Goal: Information Seeking & Learning: Compare options

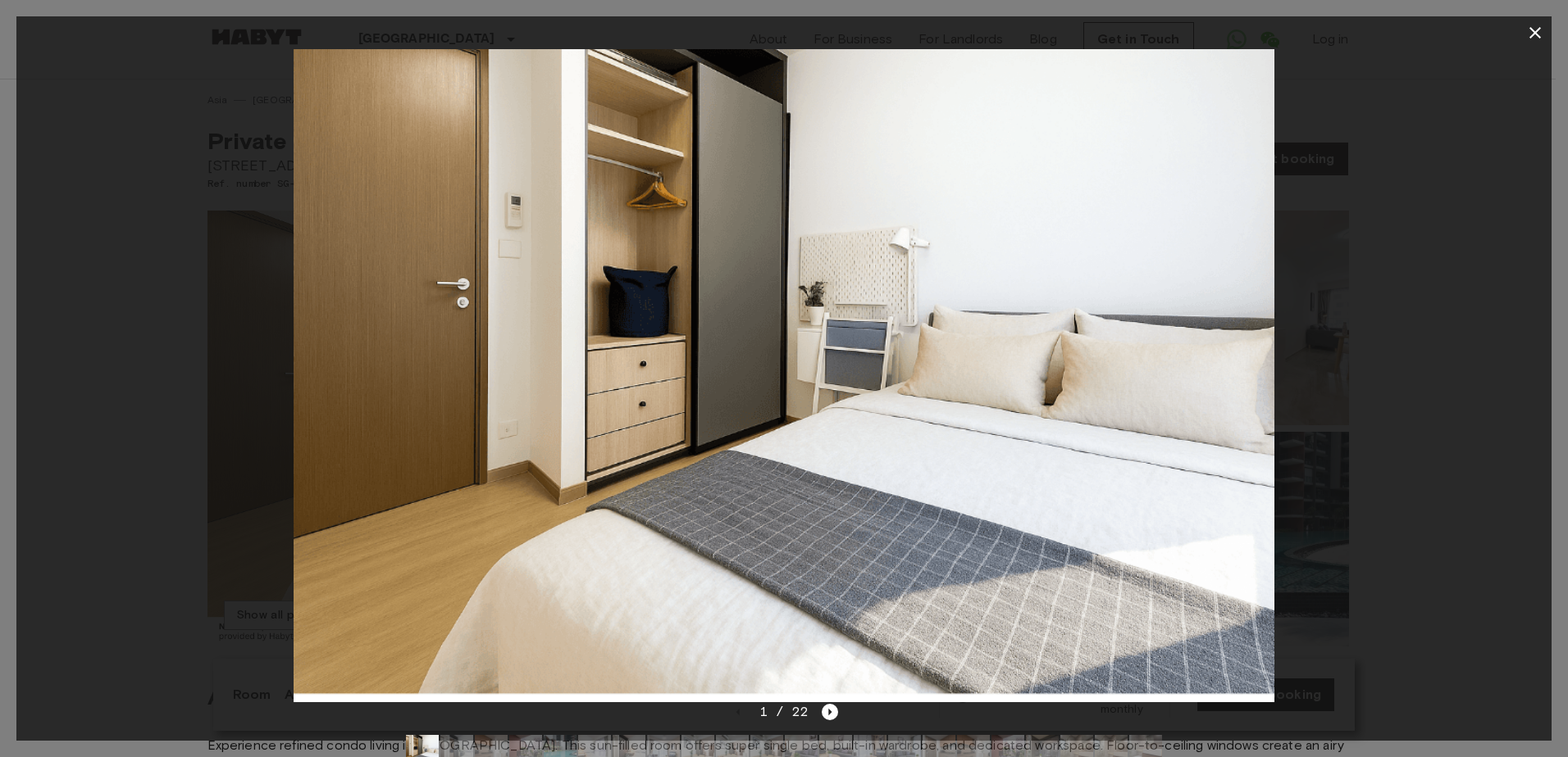
click at [1310, 329] on div at bounding box center [784, 375] width 1535 height 653
click at [1523, 31] on button "button" at bounding box center [1534, 33] width 33 height 33
click at [1527, 28] on header "Singapore Europe Amsterdam Berlin Brussels Cologne Dusseldorf Frankfurt Graz Ha…" at bounding box center [778, 40] width 1556 height 79
click at [113, 31] on header "Singapore Europe Amsterdam Berlin Brussels Cologne Dusseldorf Frankfurt Graz Ha…" at bounding box center [778, 40] width 1556 height 79
click at [1538, 34] on header "Singapore Europe Amsterdam Berlin Brussels Cologne Dusseldorf Frankfurt Graz Ha…" at bounding box center [778, 40] width 1556 height 79
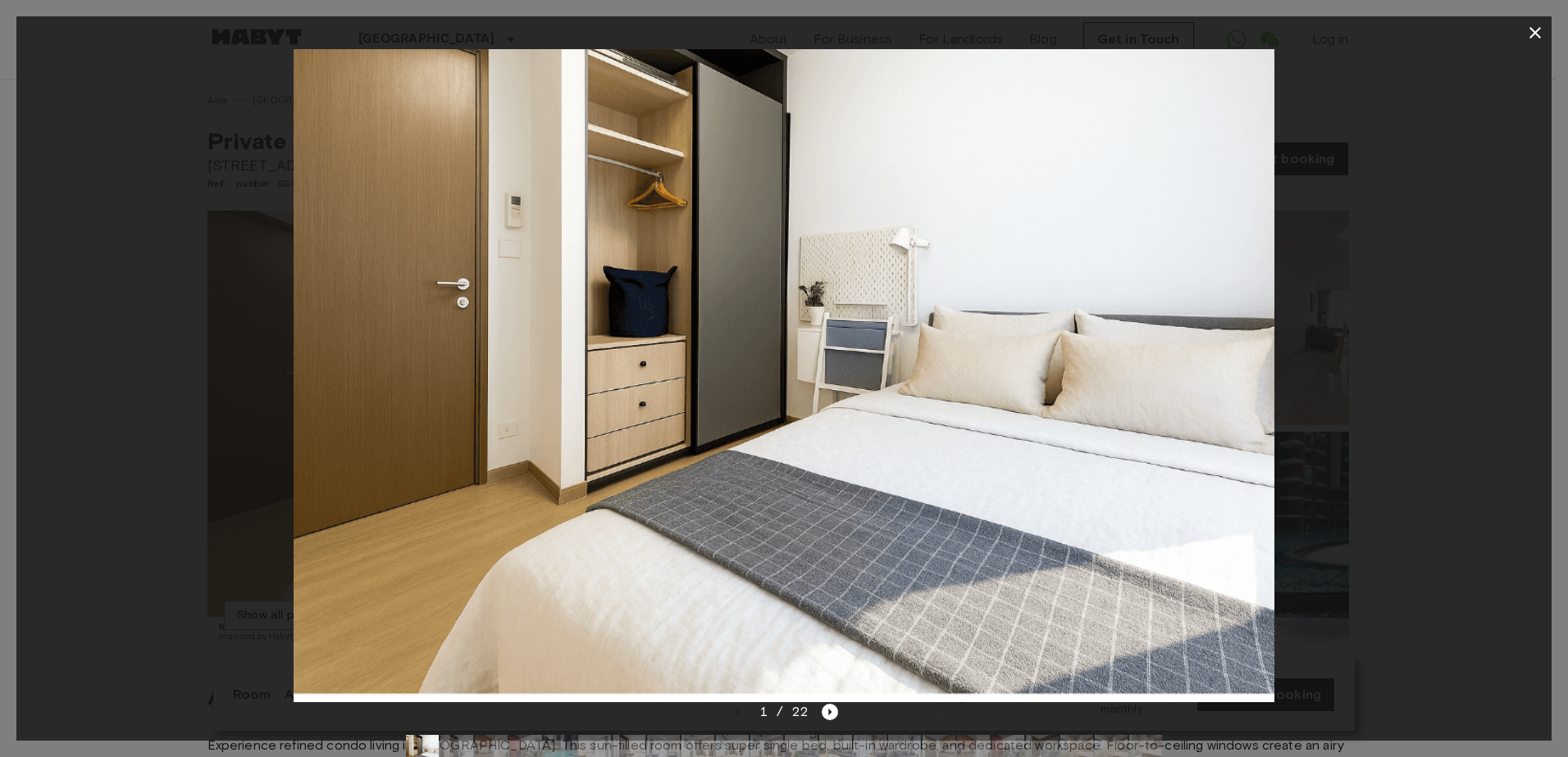
click at [459, 408] on img at bounding box center [491, 428] width 567 height 436
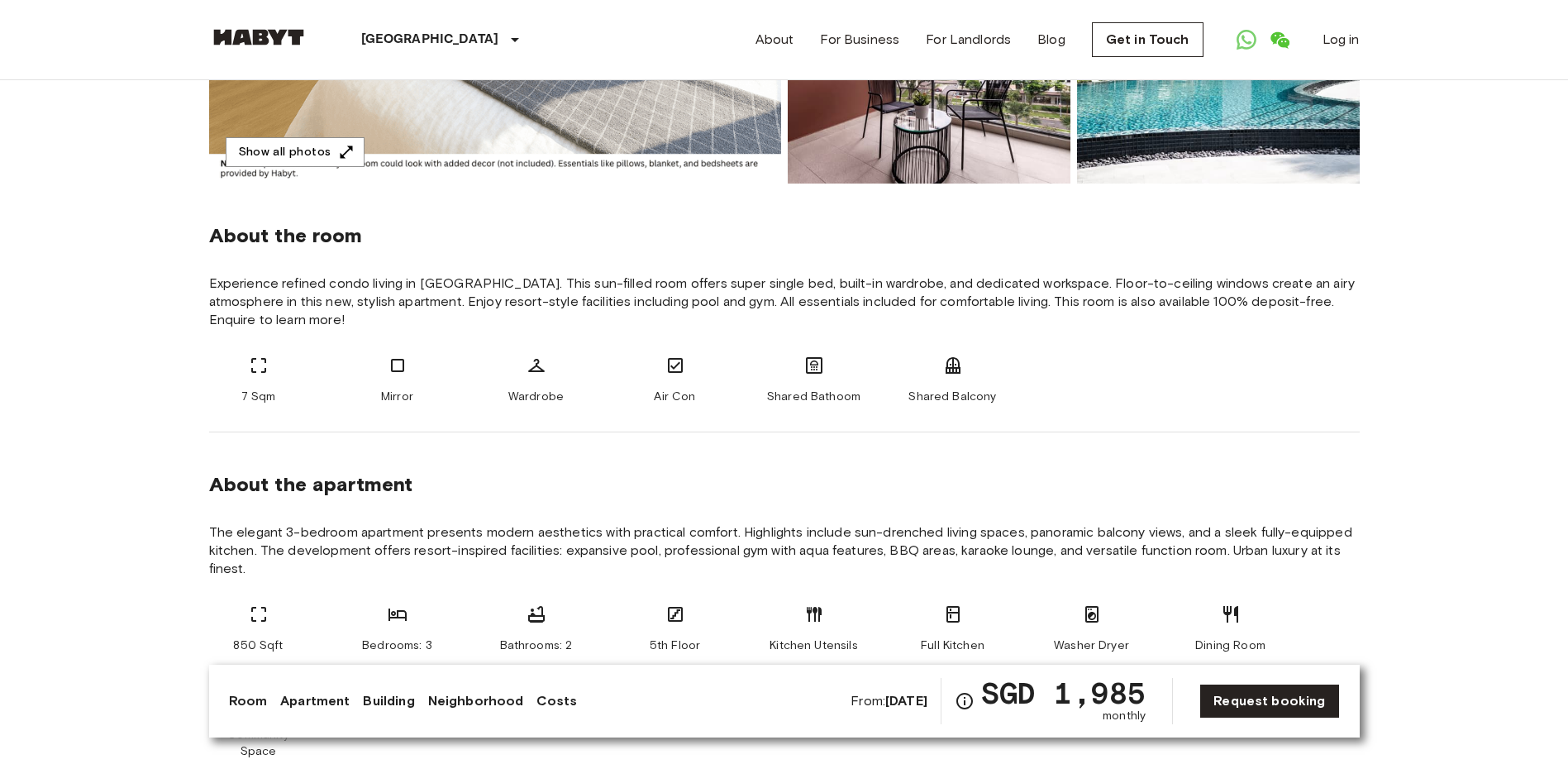
click at [323, 285] on span "Experience refined condo living in Serangoon. This sun-filled room offers super…" at bounding box center [784, 301] width 1150 height 54
drag, startPoint x: 323, startPoint y: 285, endPoint x: 405, endPoint y: 295, distance: 82.6
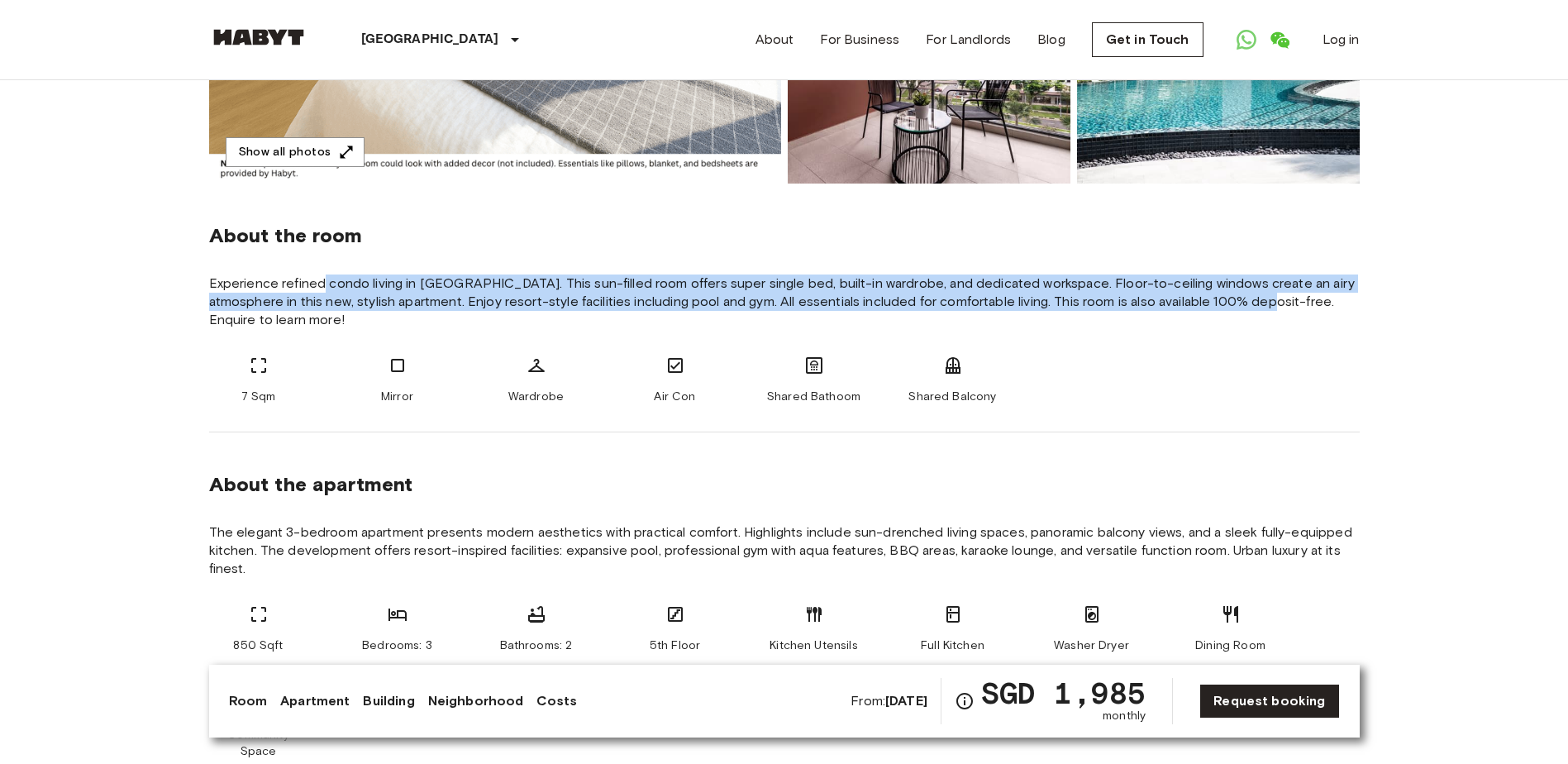
drag, startPoint x: 324, startPoint y: 286, endPoint x: 1250, endPoint y: 307, distance: 926.2
click at [1250, 307] on span "Experience refined condo living in Serangoon. This sun-filled room offers super…" at bounding box center [784, 301] width 1150 height 54
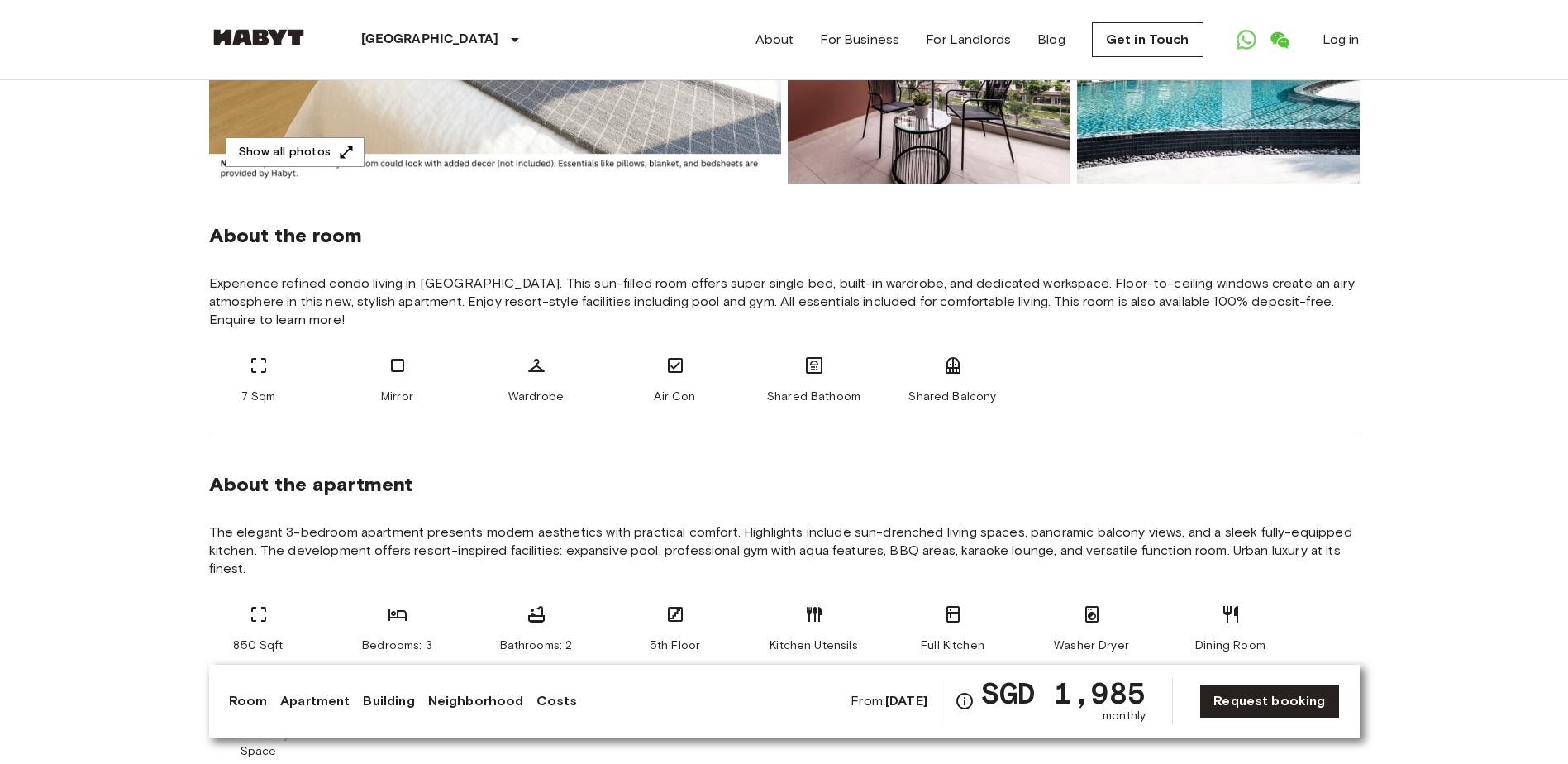
drag, startPoint x: 1250, startPoint y: 307, endPoint x: 1218, endPoint y: 325, distance: 36.7
click at [1218, 325] on span "Experience refined condo living in Serangoon. This sun-filled room offers super…" at bounding box center [784, 301] width 1150 height 54
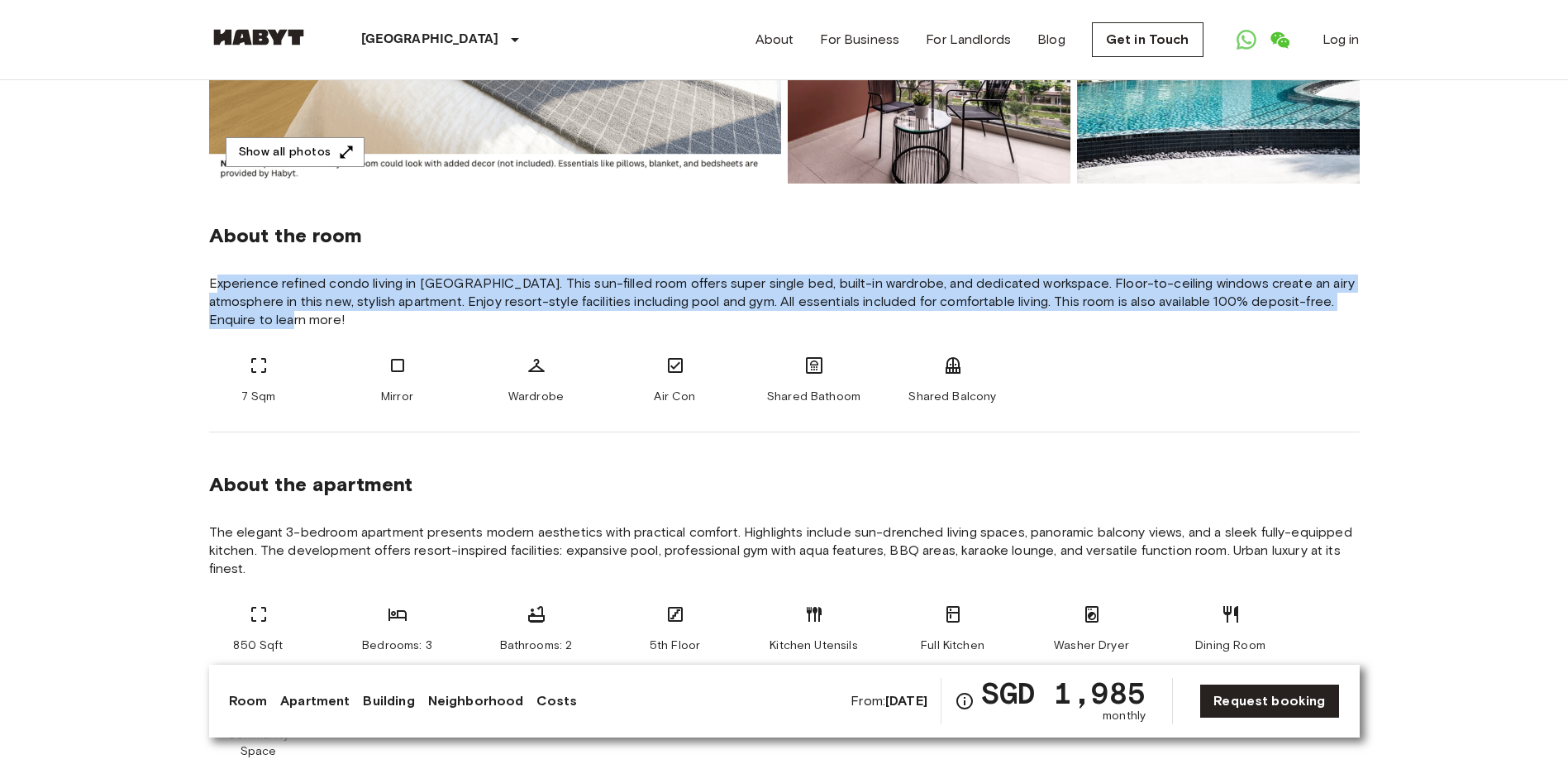
drag, startPoint x: 219, startPoint y: 290, endPoint x: 804, endPoint y: 311, distance: 585.4
click at [804, 311] on span "Experience refined condo living in Serangoon. This sun-filled room offers super…" at bounding box center [784, 301] width 1150 height 54
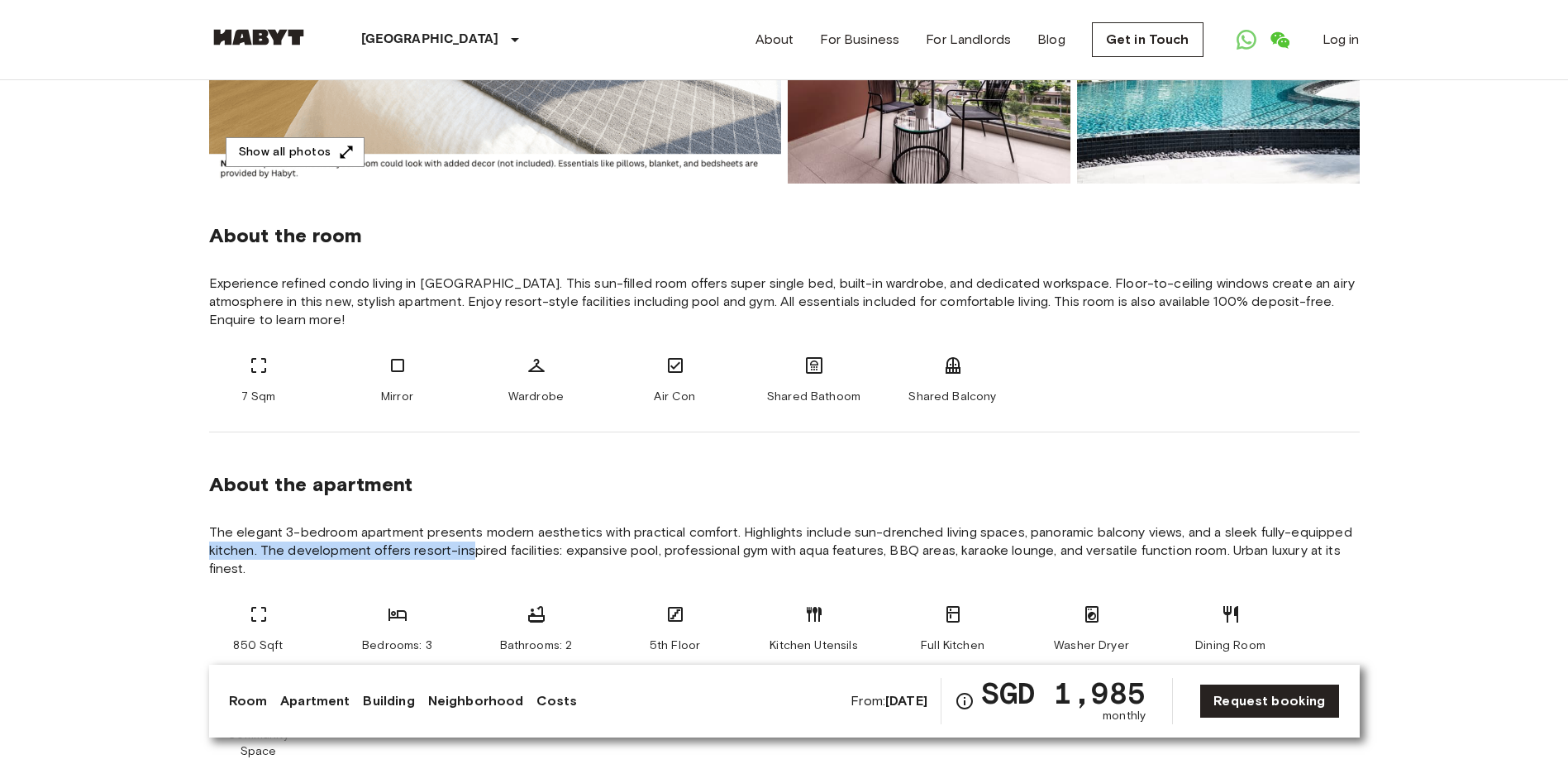
drag, startPoint x: 199, startPoint y: 550, endPoint x: 471, endPoint y: 546, distance: 272.0
drag, startPoint x: 471, startPoint y: 546, endPoint x: 379, endPoint y: 539, distance: 92.3
click at [379, 539] on span "The elegant 3-bedroom apartment presents modern aesthetics with practical comfo…" at bounding box center [784, 550] width 1150 height 54
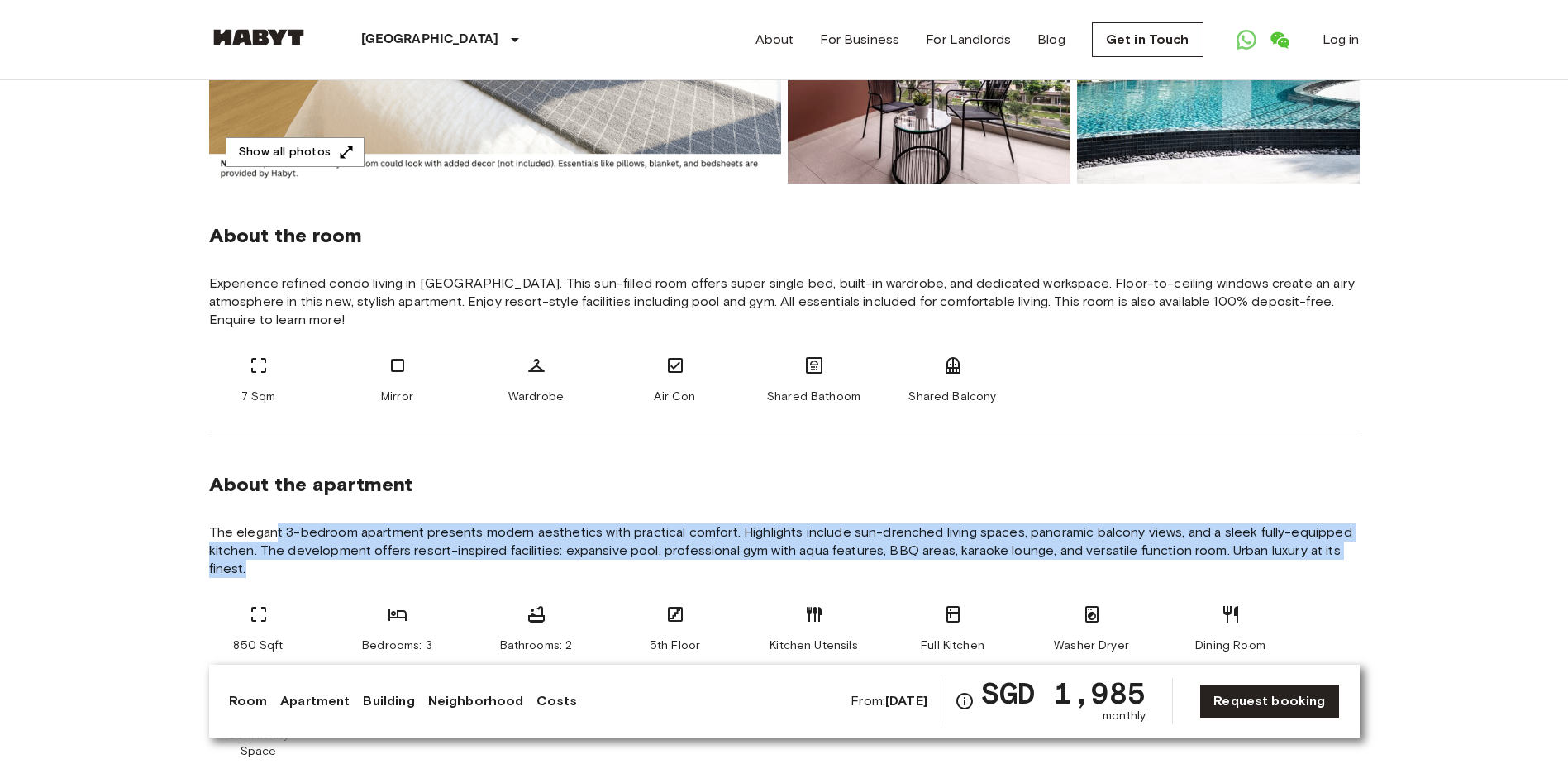
drag, startPoint x: 362, startPoint y: 523, endPoint x: 575, endPoint y: 565, distance: 217.1
click at [575, 565] on section "About the apartment The elegant 3-bedroom apartment presents modern aesthetics …" at bounding box center [784, 610] width 1150 height 355
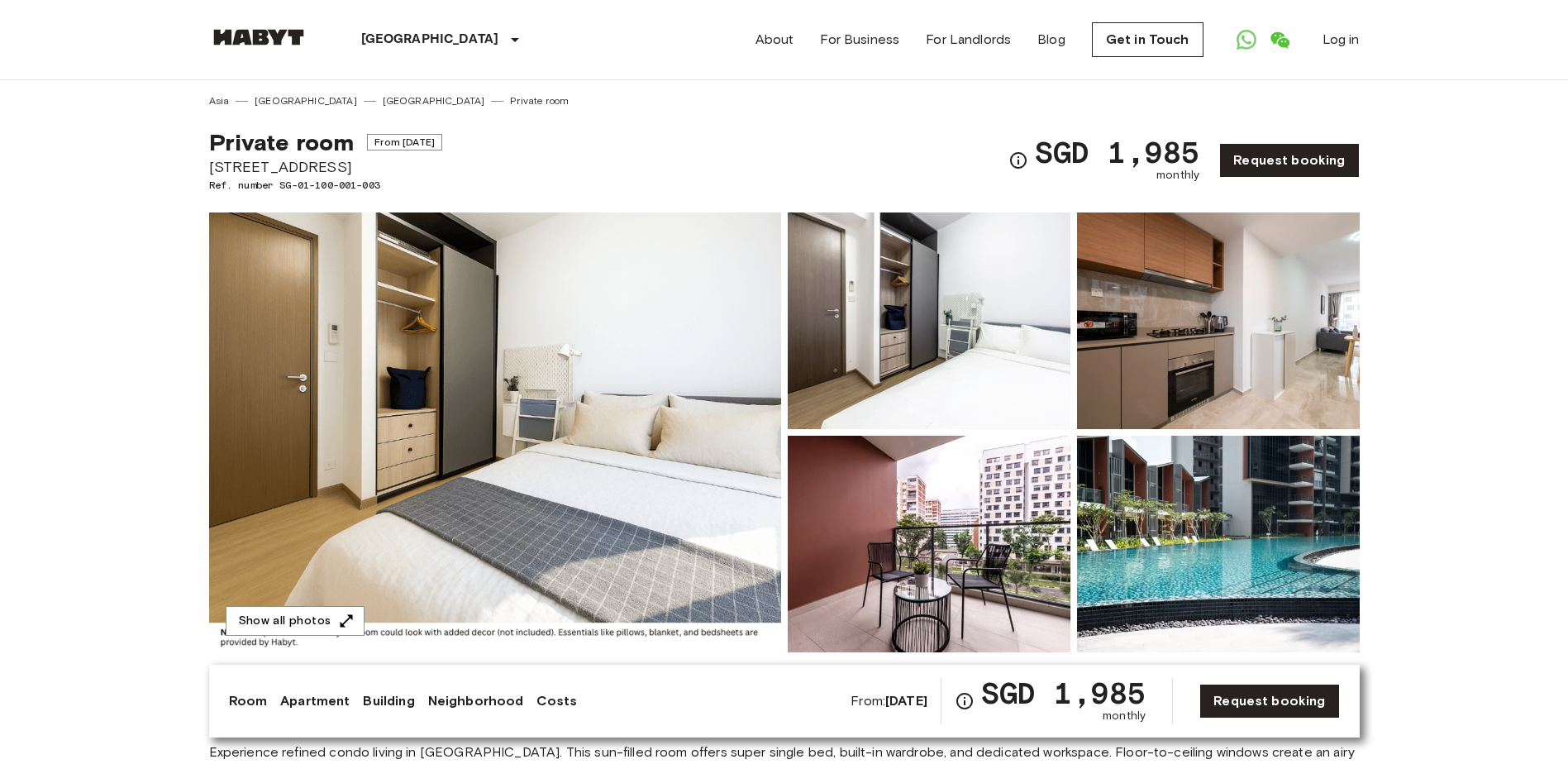
click at [594, 315] on img at bounding box center [495, 432] width 572 height 440
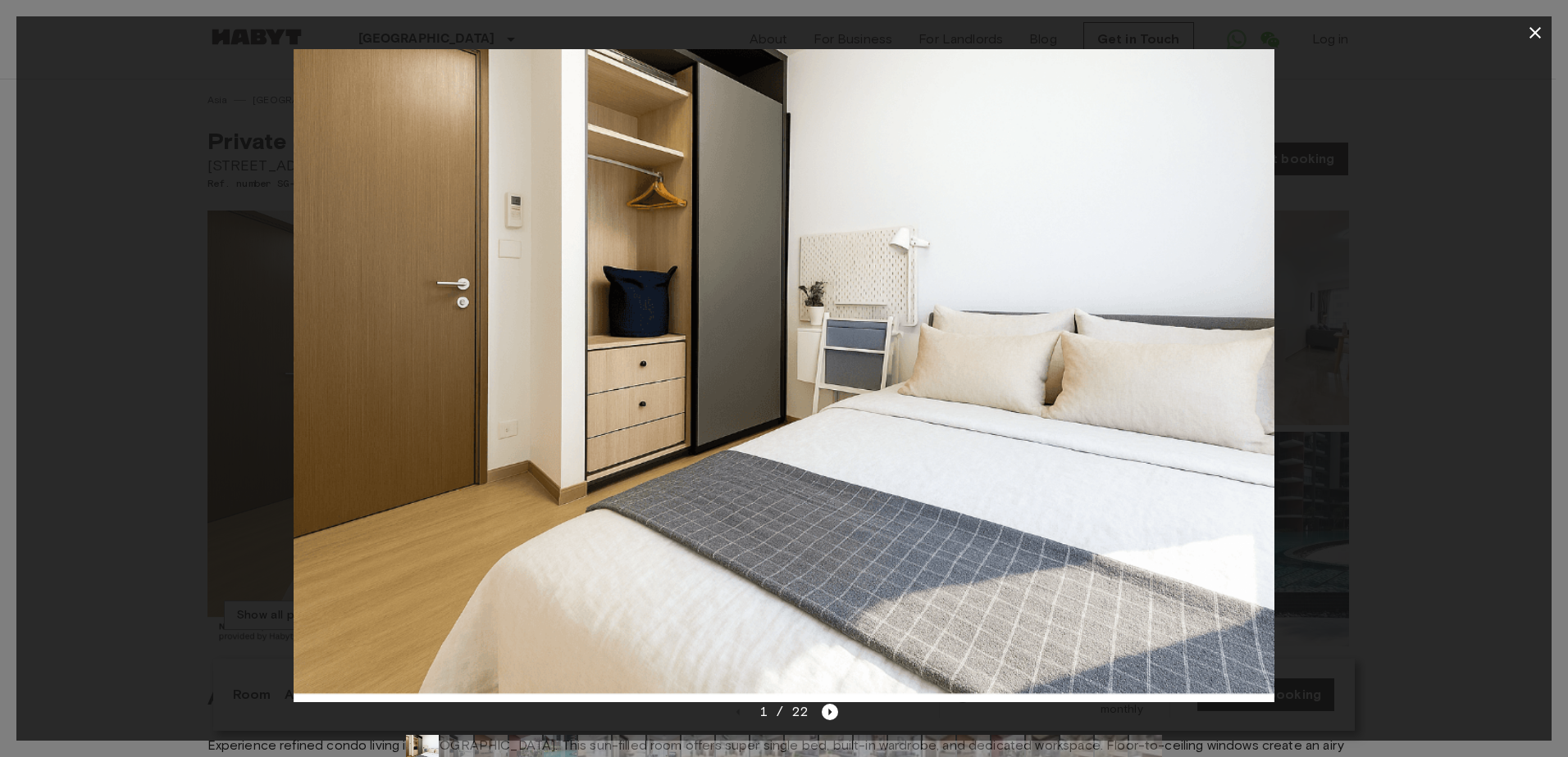
click at [1474, 163] on div at bounding box center [784, 375] width 1535 height 653
click at [1537, 26] on icon "button" at bounding box center [1534, 33] width 19 height 19
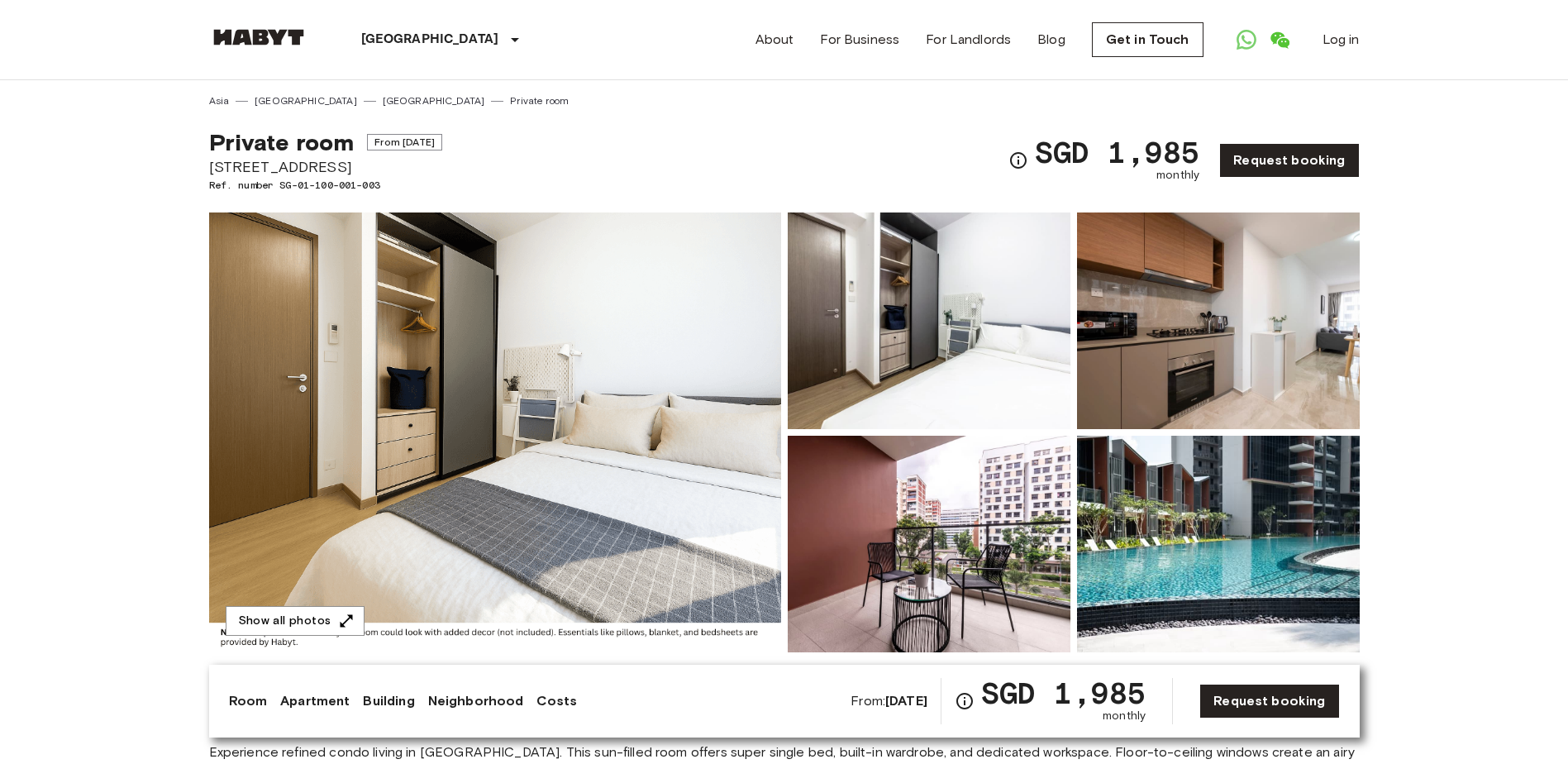
click at [1145, 313] on img at bounding box center [1218, 320] width 282 height 217
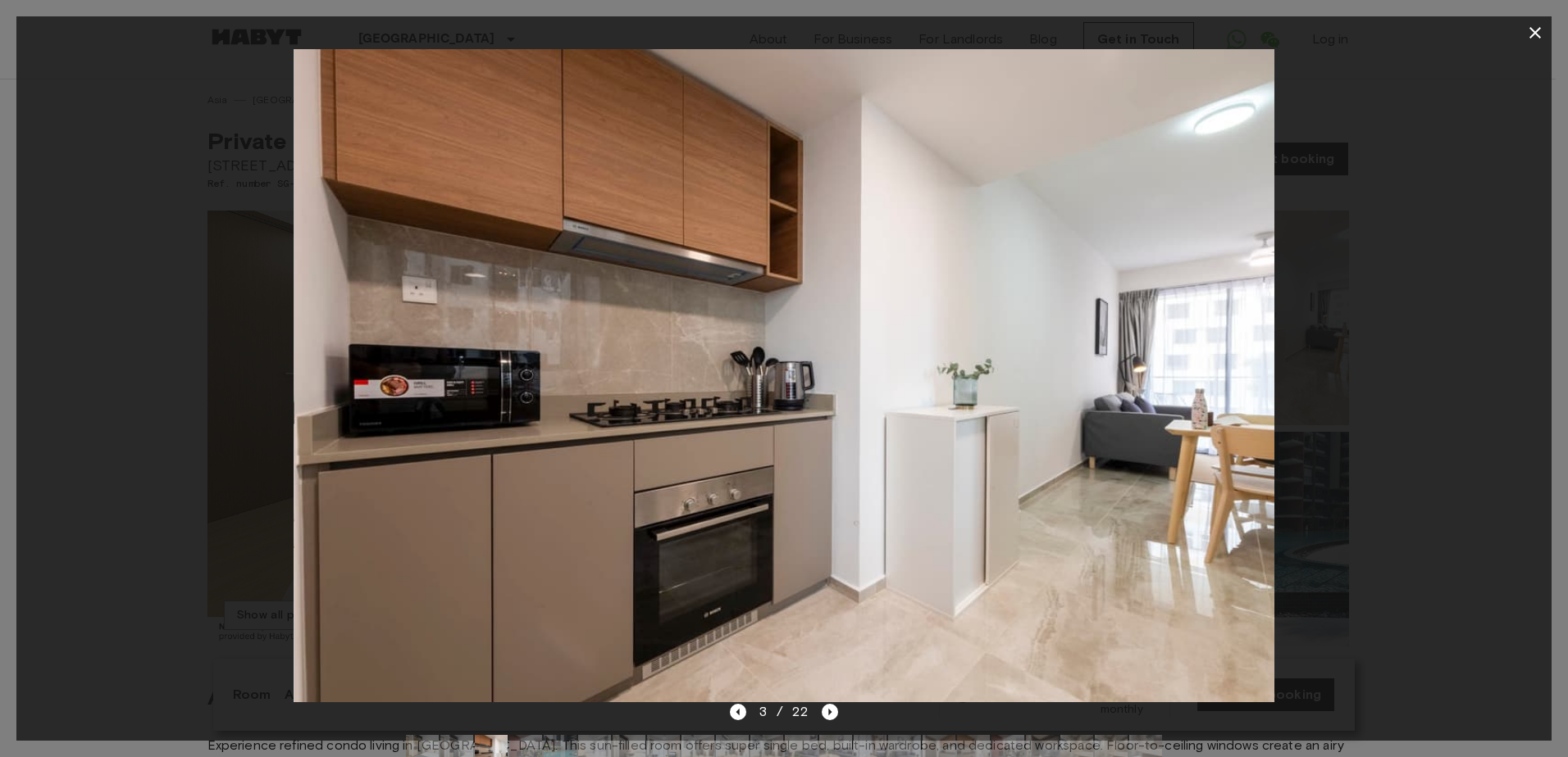
drag, startPoint x: 975, startPoint y: 429, endPoint x: 826, endPoint y: 436, distance: 149.2
click at [827, 436] on img at bounding box center [785, 375] width 981 height 653
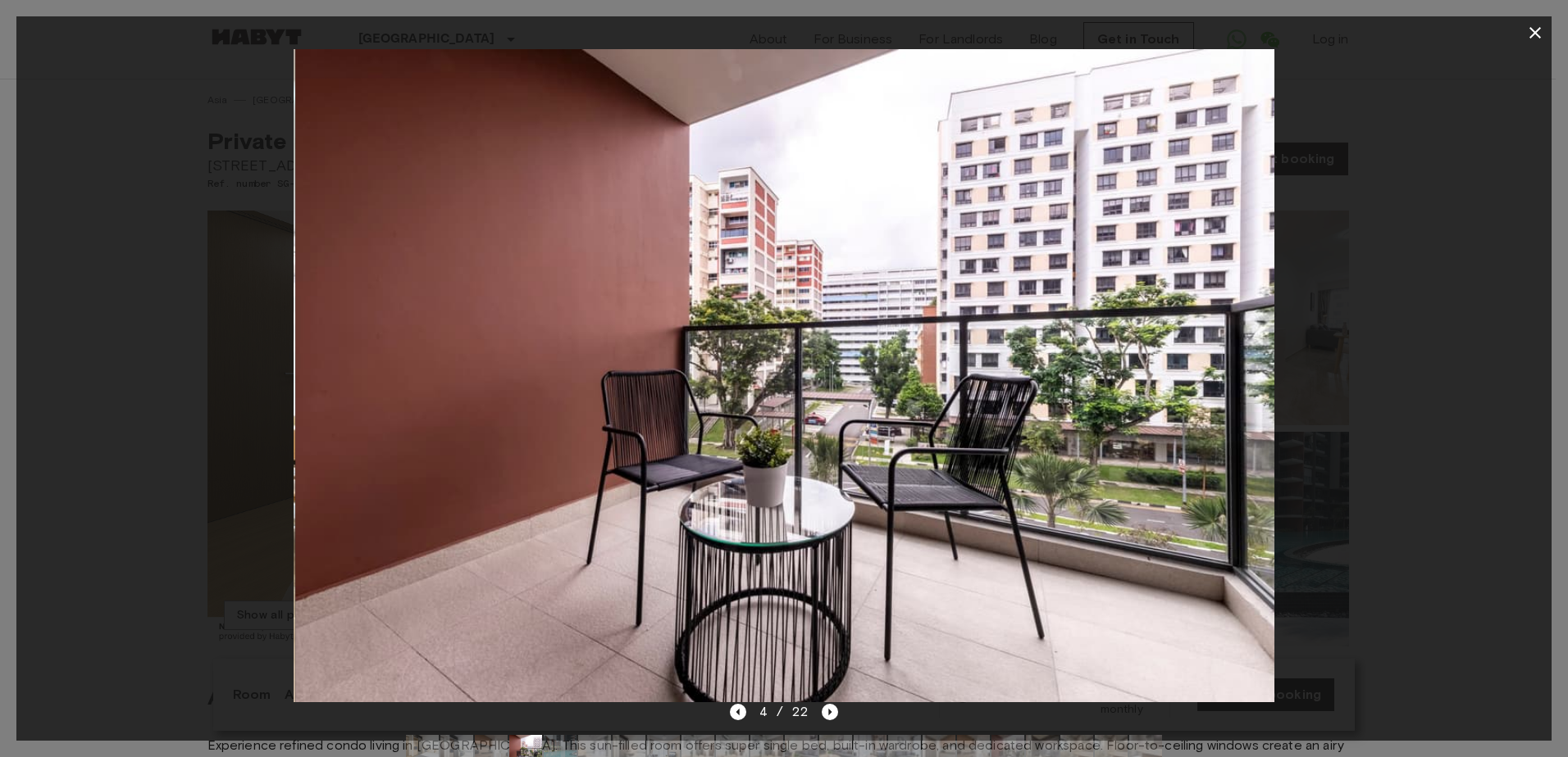
drag, startPoint x: 996, startPoint y: 429, endPoint x: 822, endPoint y: 424, distance: 174.1
click at [826, 425] on img at bounding box center [786, 375] width 981 height 653
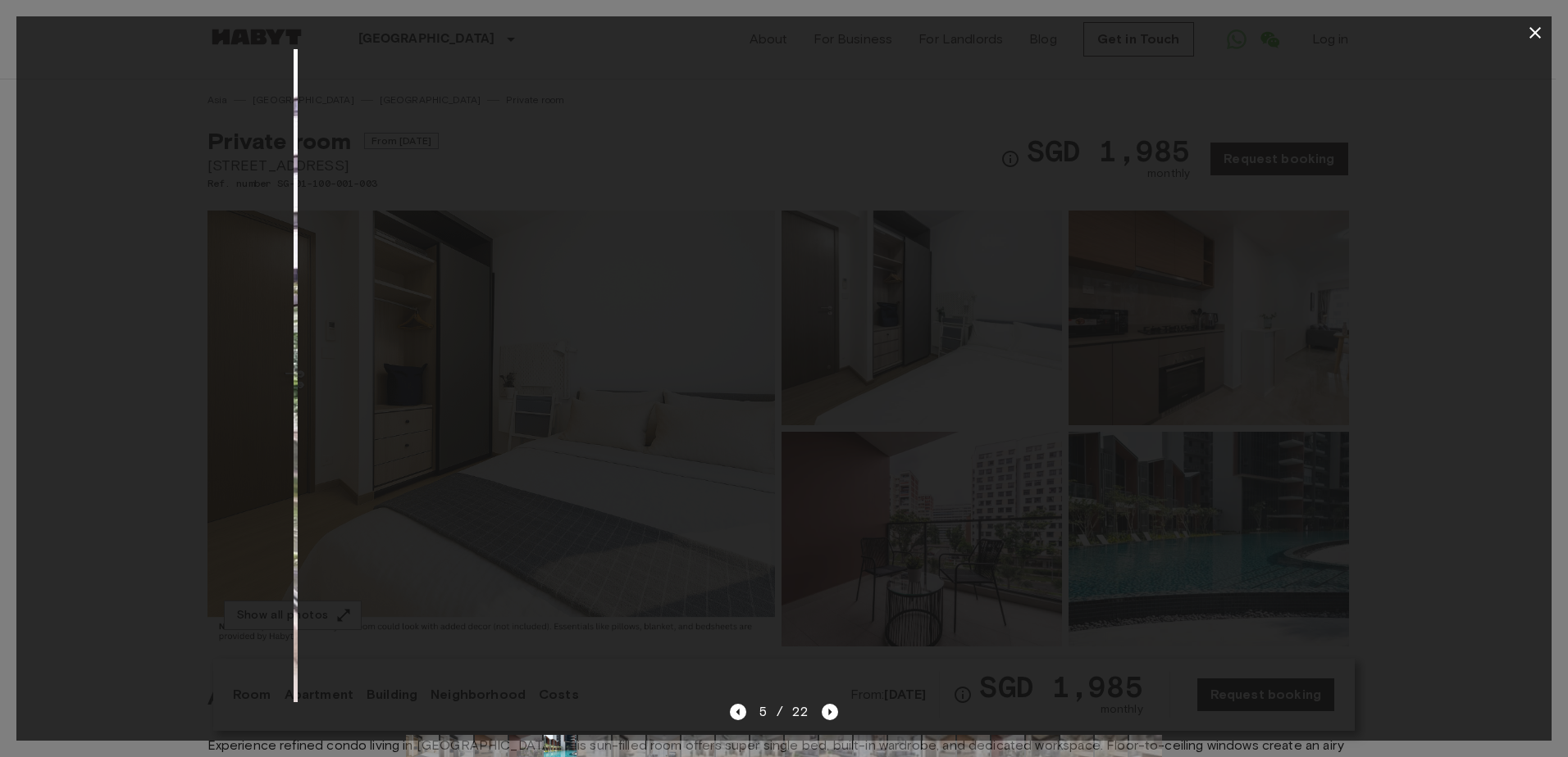
drag, startPoint x: 970, startPoint y: 419, endPoint x: 732, endPoint y: 405, distance: 238.4
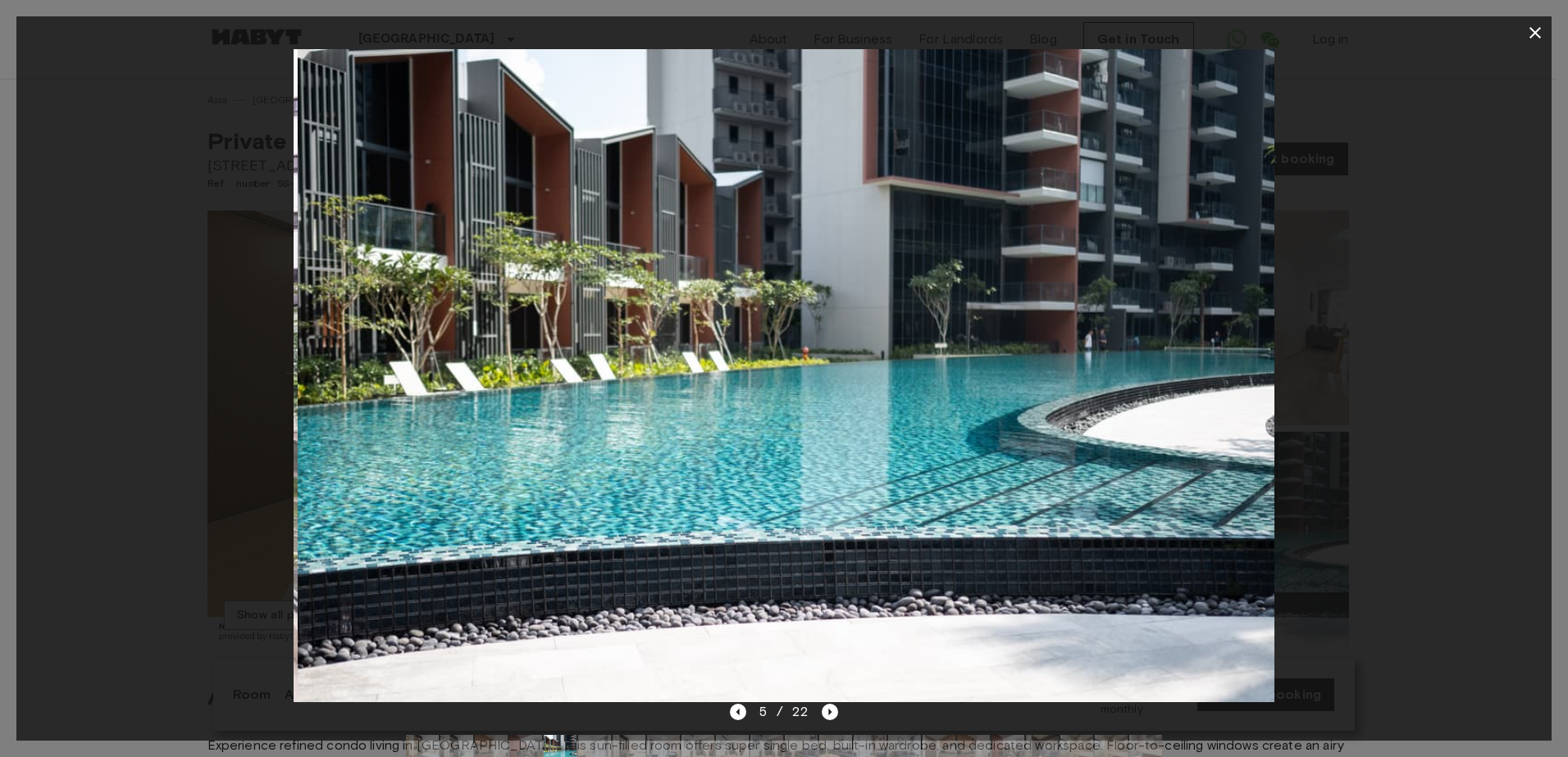
click at [760, 411] on img at bounding box center [788, 375] width 981 height 653
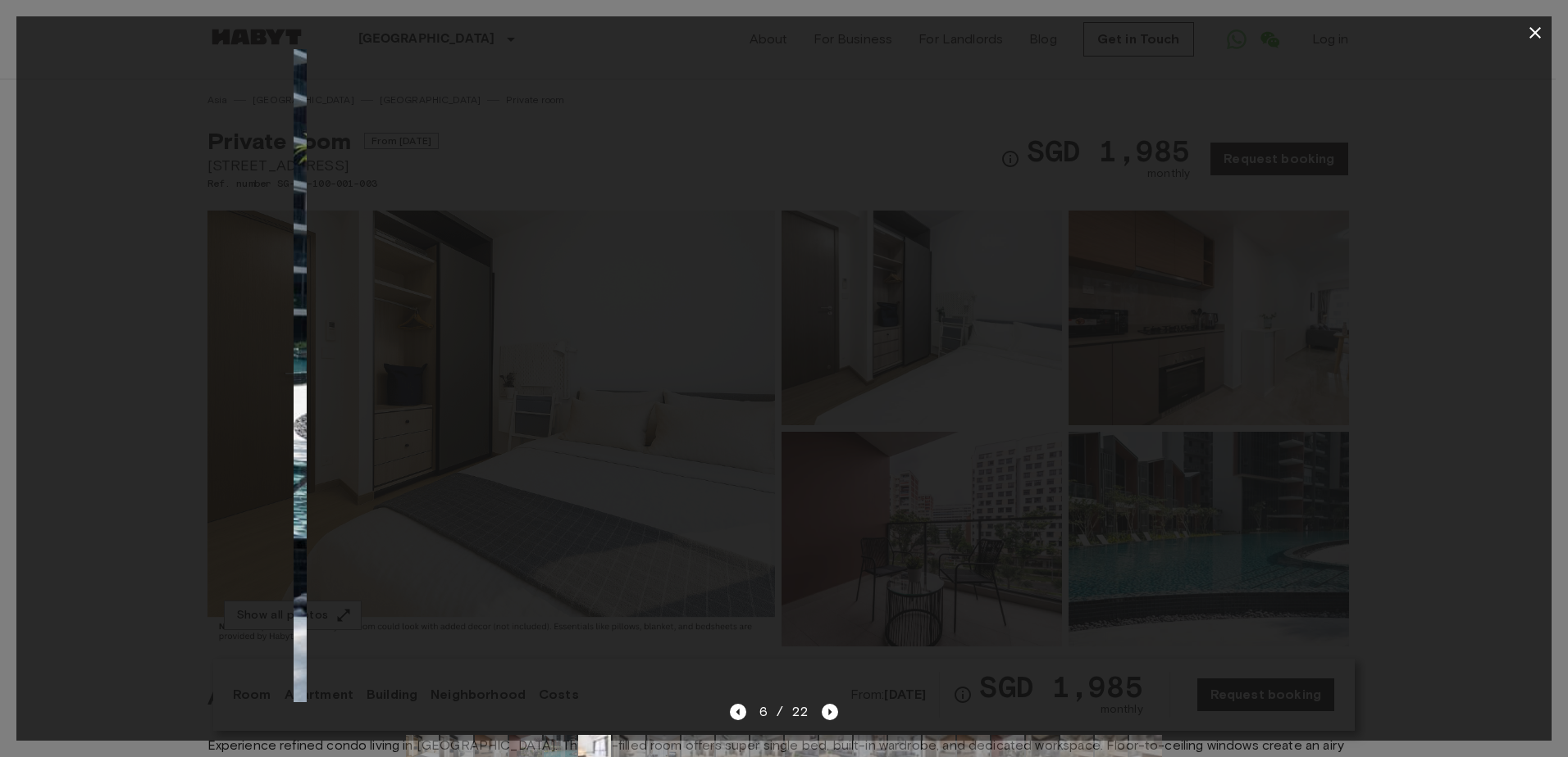
drag, startPoint x: 894, startPoint y: 375, endPoint x: 1124, endPoint y: 345, distance: 231.9
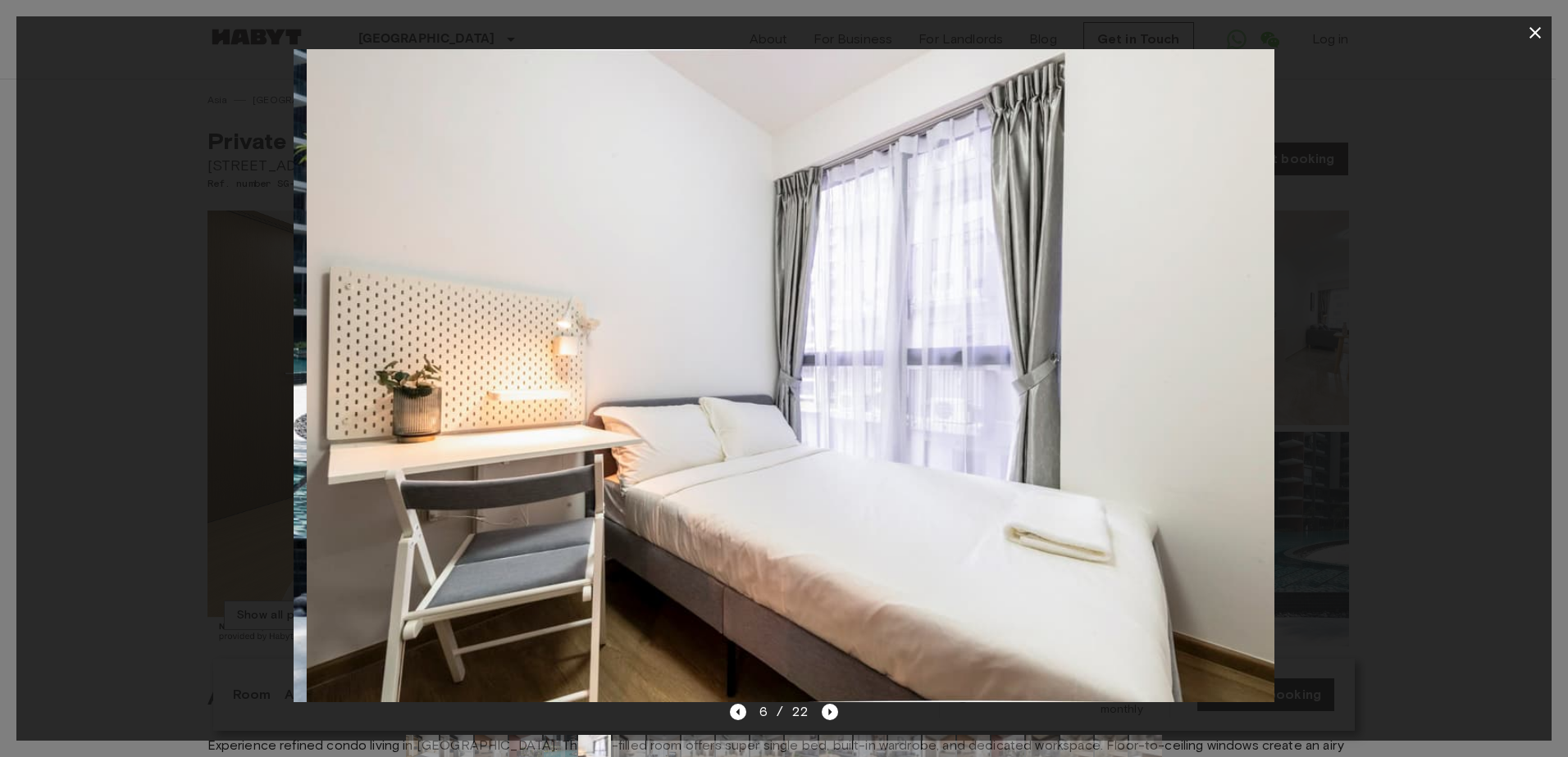
click at [1110, 348] on img at bounding box center [797, 375] width 981 height 653
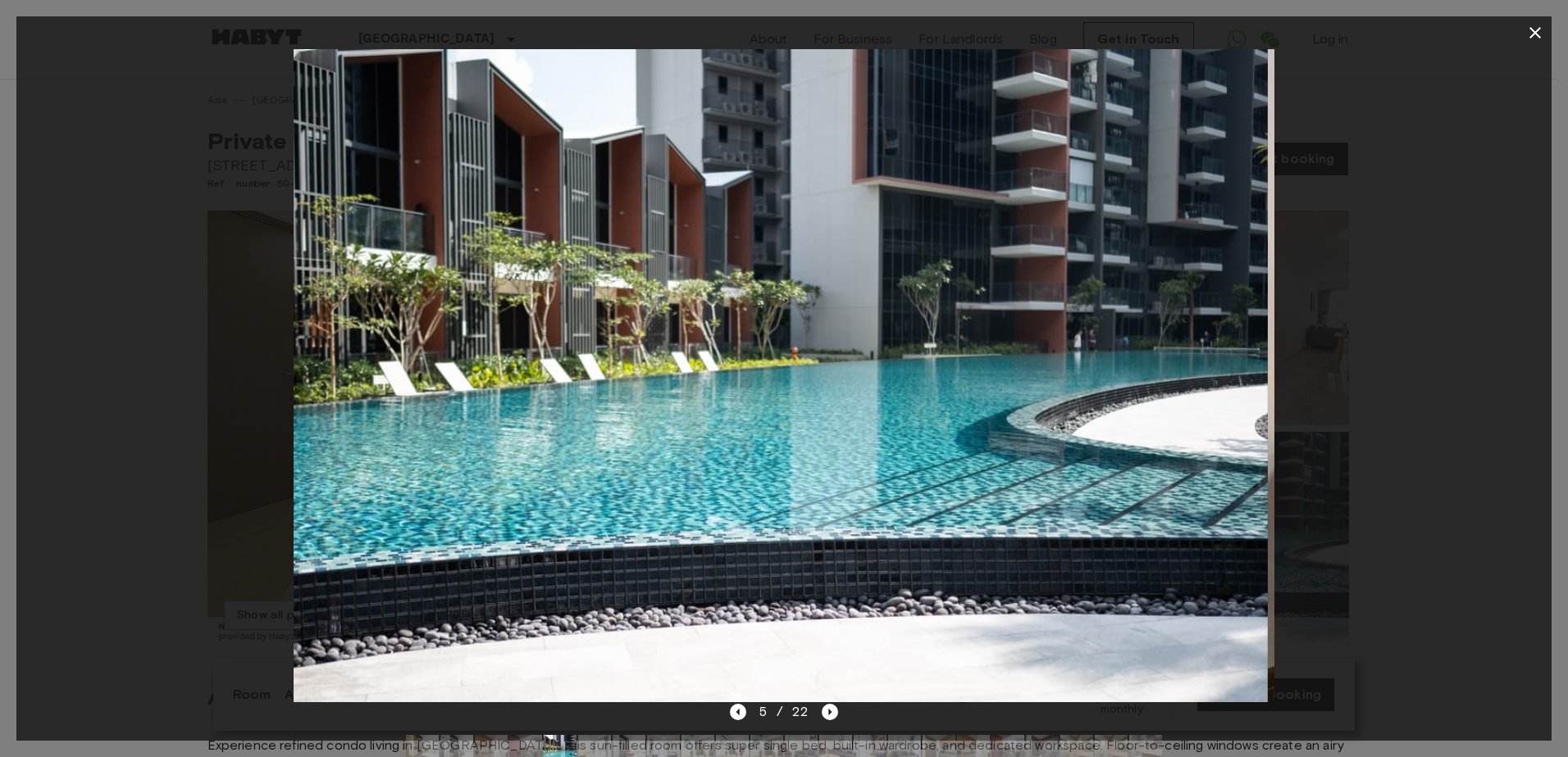
drag, startPoint x: 1123, startPoint y: 345, endPoint x: 709, endPoint y: 337, distance: 414.1
click at [731, 344] on img at bounding box center [778, 375] width 981 height 653
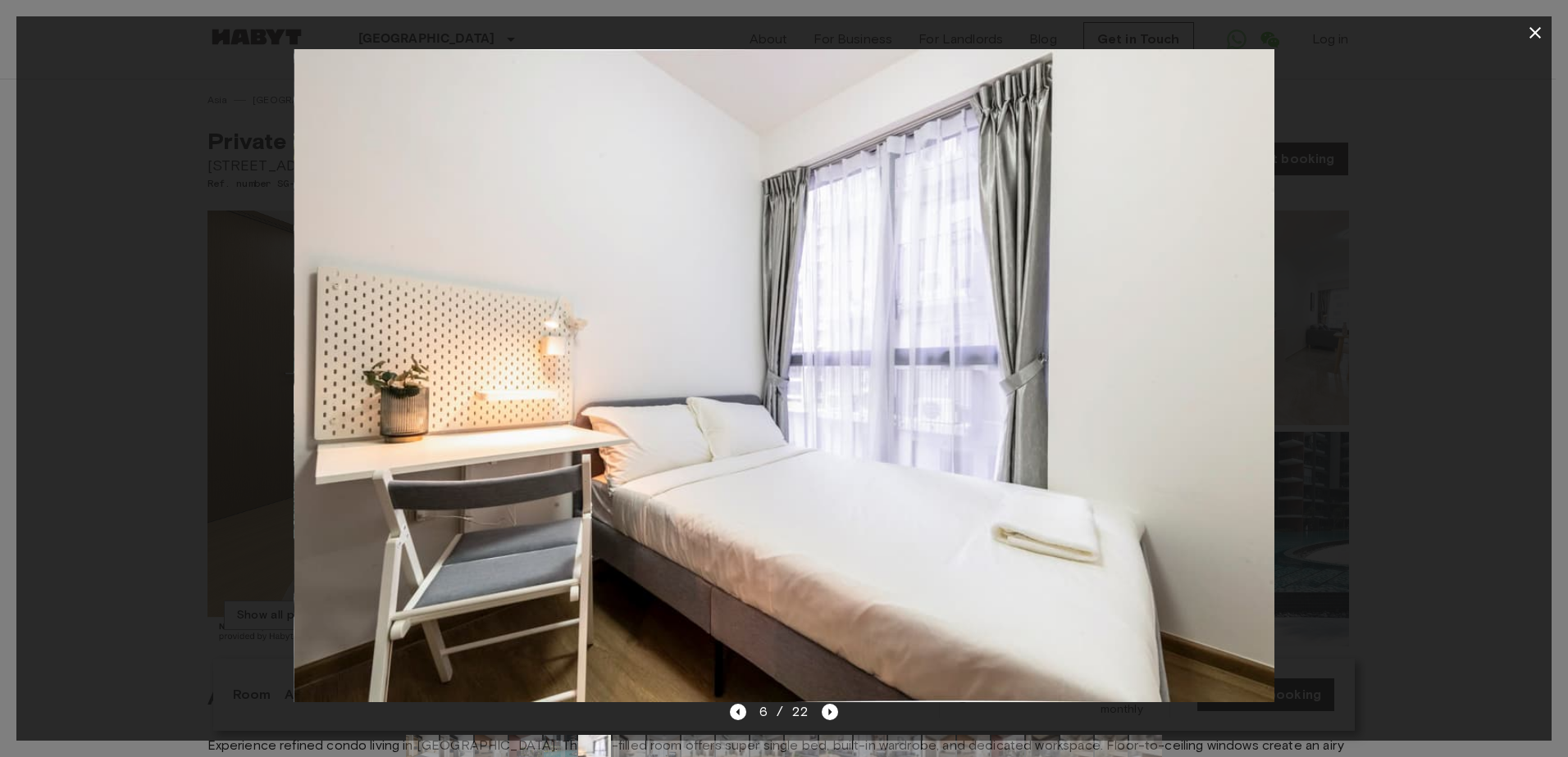
drag, startPoint x: 1126, startPoint y: 312, endPoint x: 953, endPoint y: 302, distance: 173.3
click at [963, 303] on img at bounding box center [785, 375] width 981 height 653
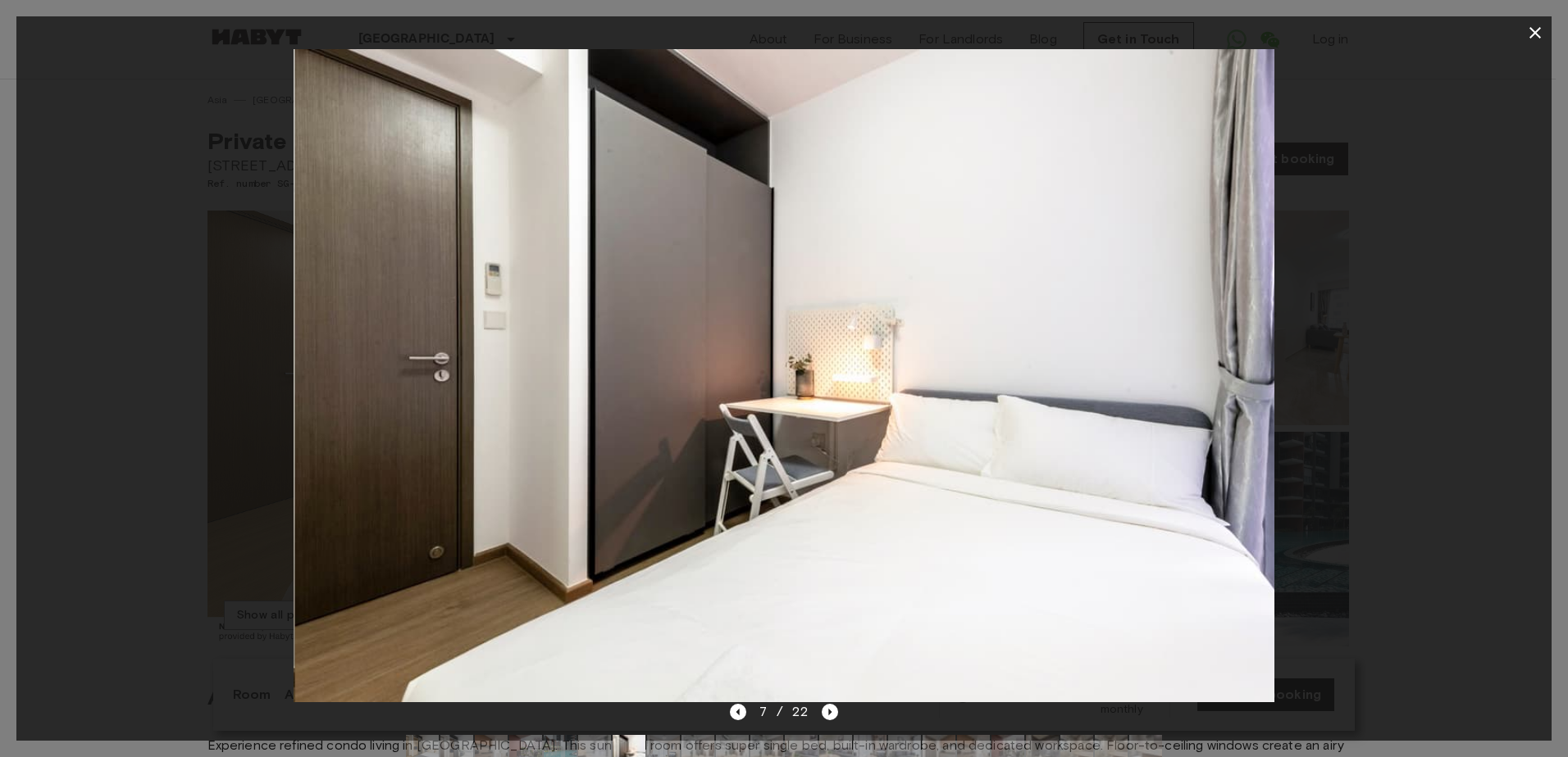
click at [1526, 31] on icon "button" at bounding box center [1534, 33] width 19 height 19
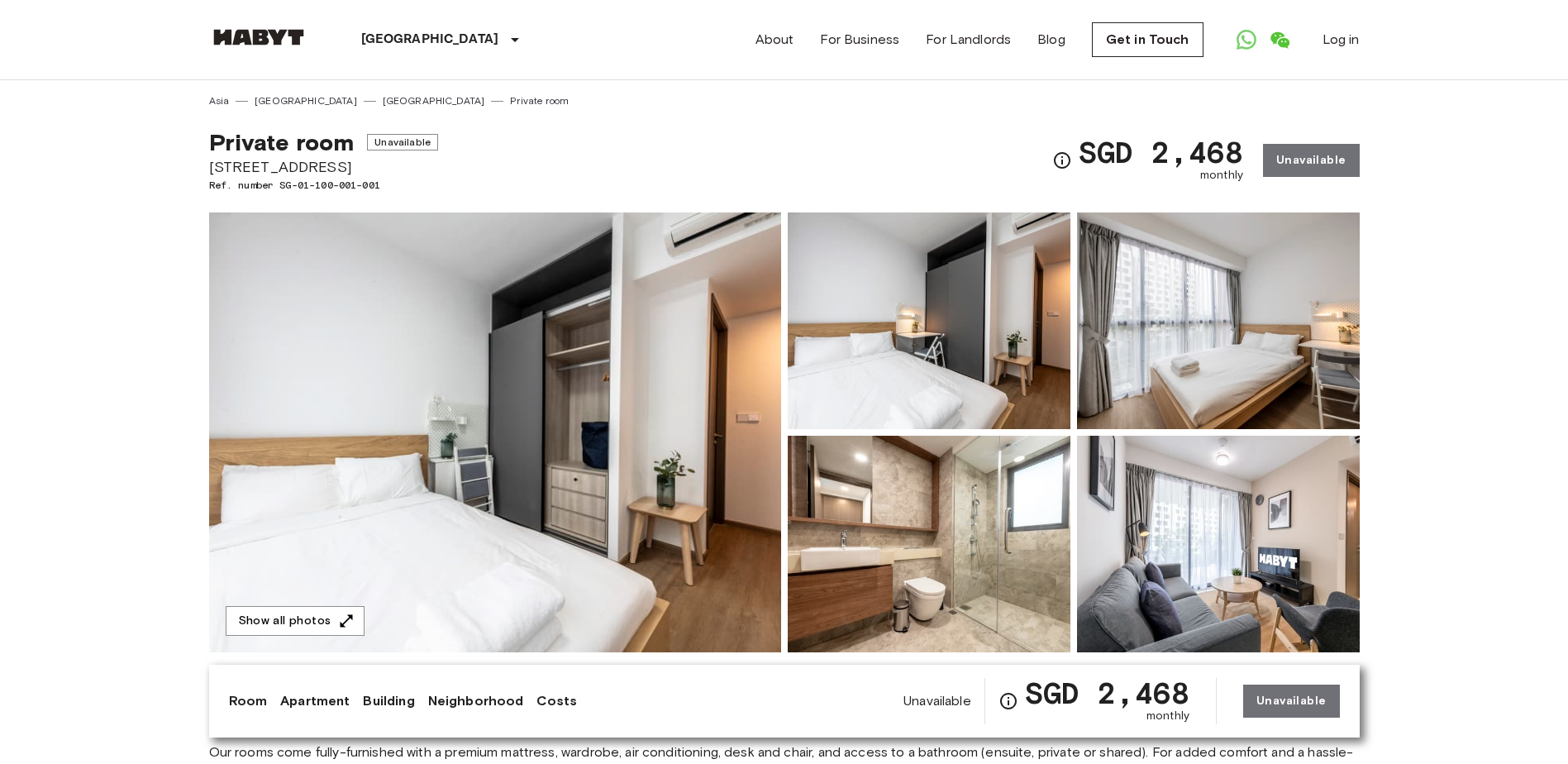
click at [608, 316] on img at bounding box center [495, 432] width 572 height 440
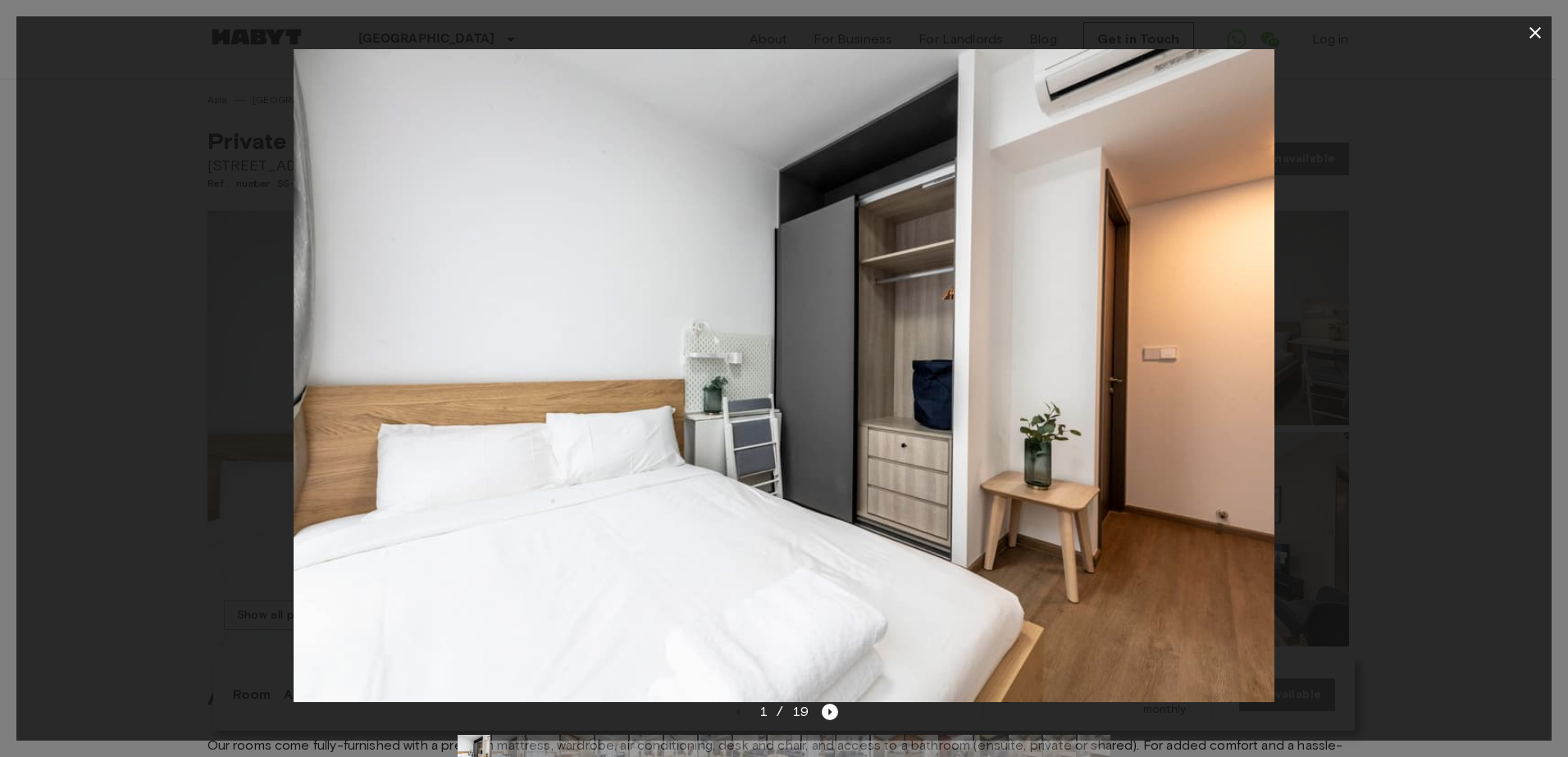
drag, startPoint x: 1134, startPoint y: 358, endPoint x: 929, endPoint y: 357, distance: 205.0
click at [941, 360] on img at bounding box center [784, 375] width 981 height 653
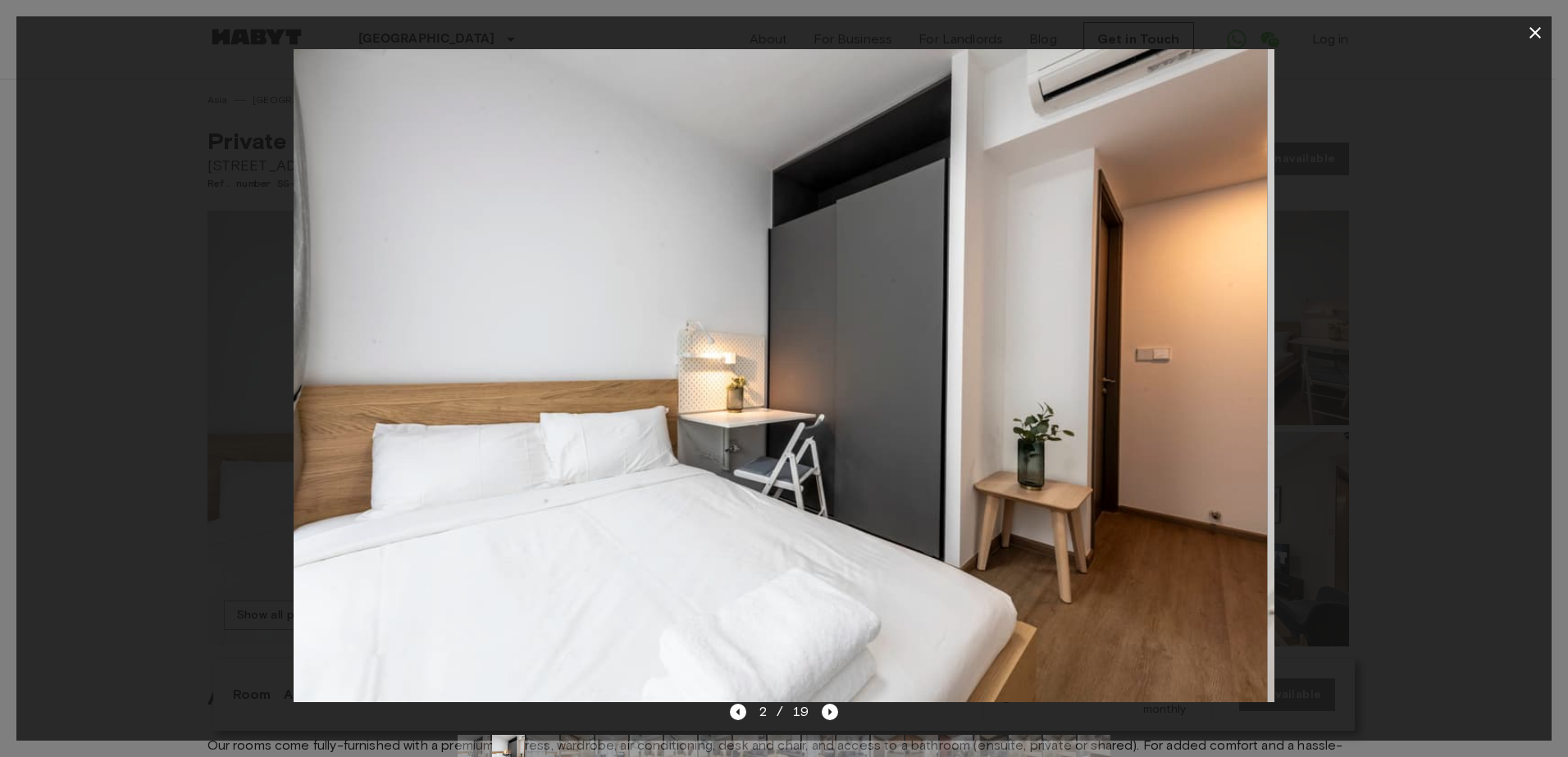
drag, startPoint x: 1054, startPoint y: 345, endPoint x: 957, endPoint y: 351, distance: 97.2
click at [962, 351] on img at bounding box center [777, 375] width 981 height 653
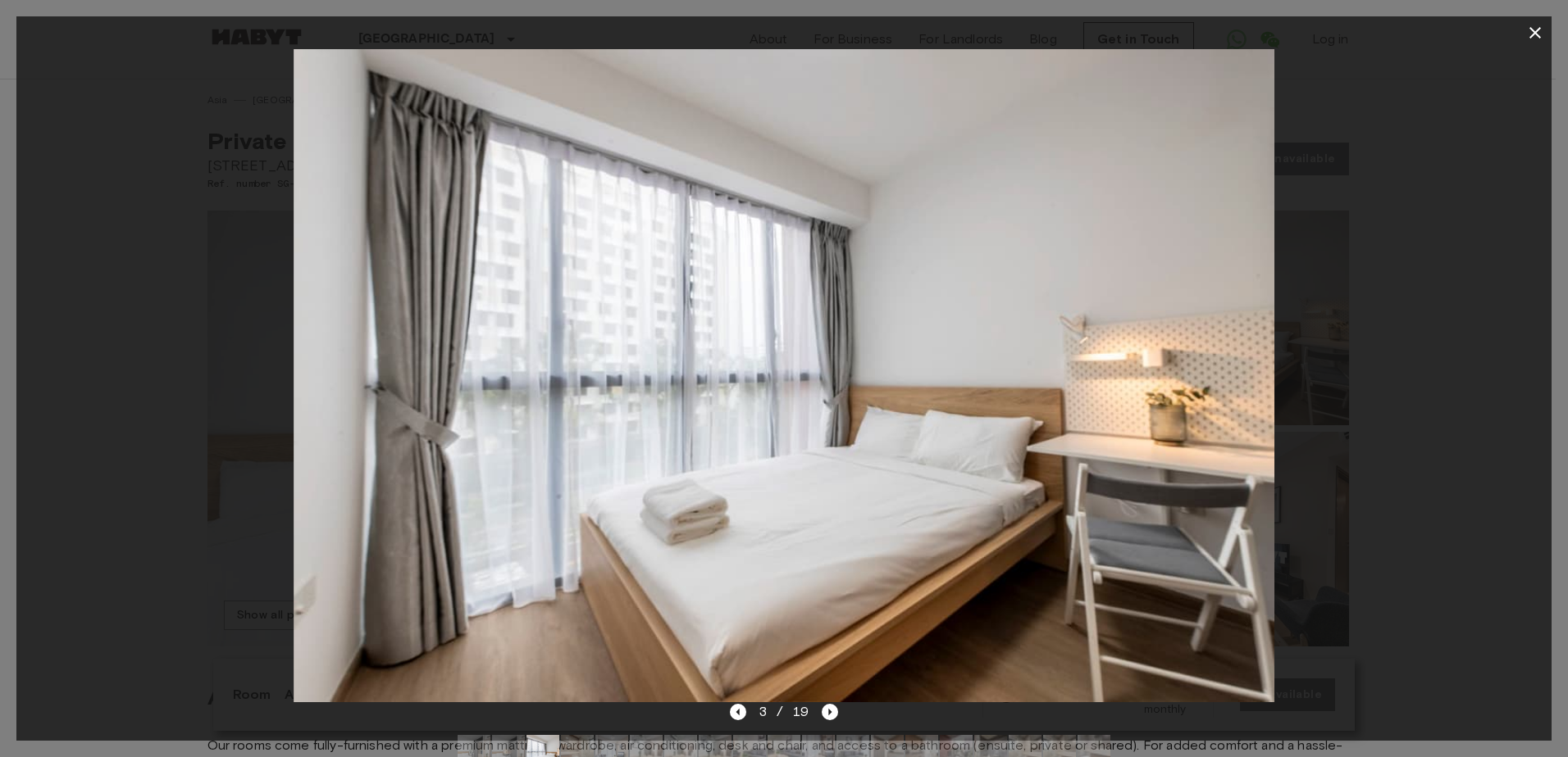
drag, startPoint x: 1033, startPoint y: 344, endPoint x: 893, endPoint y: 340, distance: 140.1
click at [906, 342] on img at bounding box center [784, 375] width 981 height 653
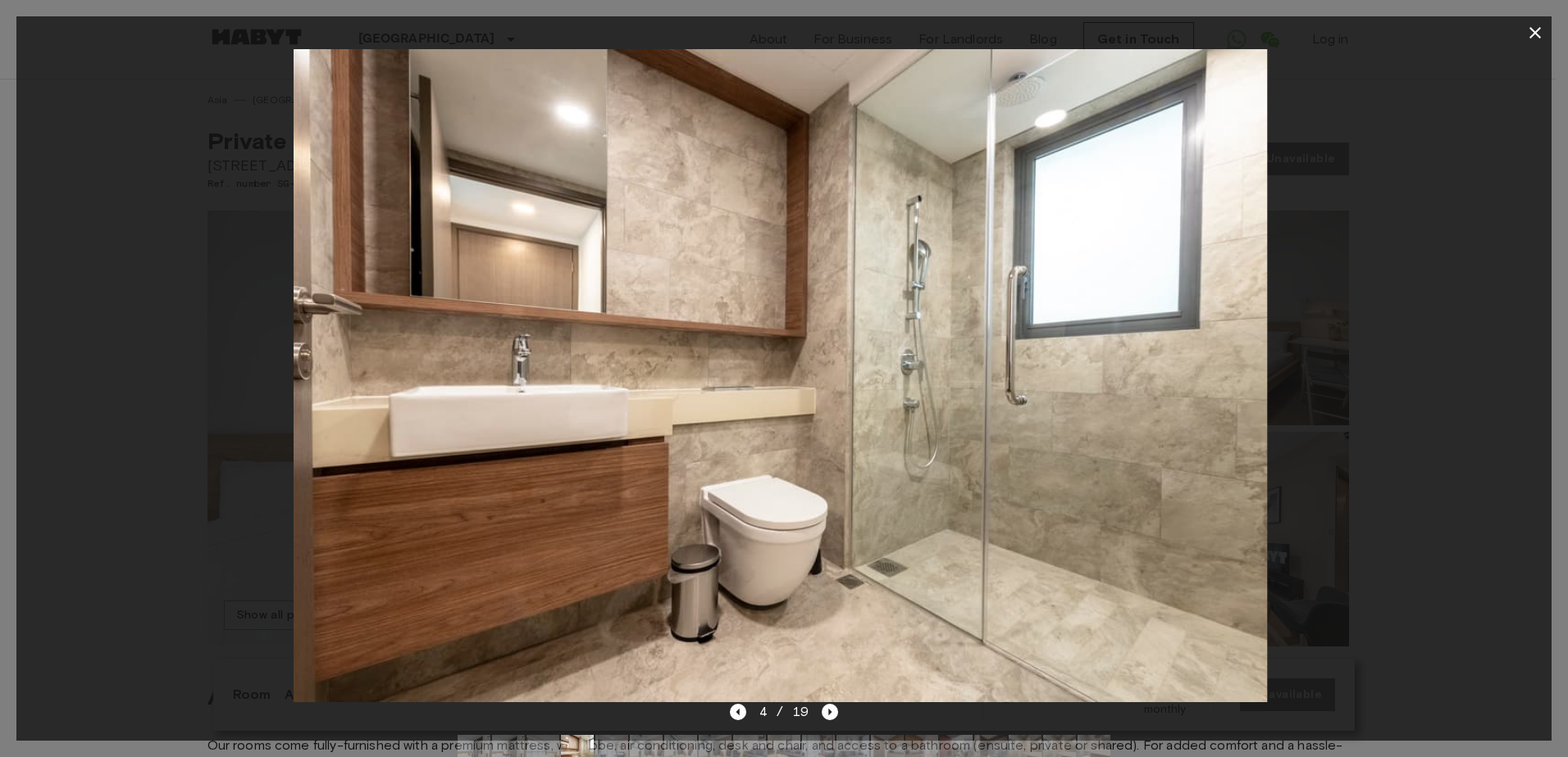
drag, startPoint x: 973, startPoint y: 329, endPoint x: 819, endPoint y: 323, distance: 154.1
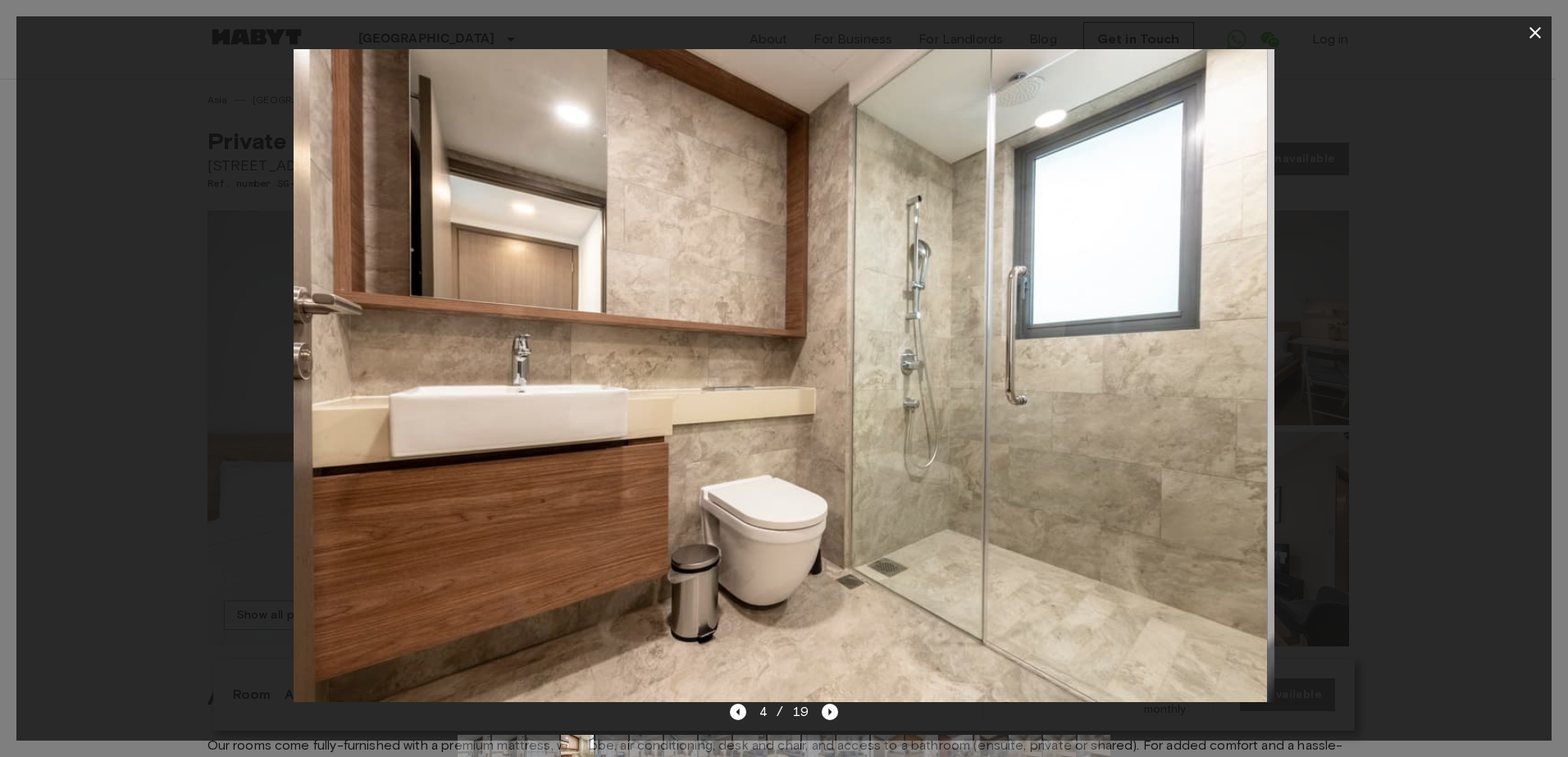
click at [845, 329] on img at bounding box center [777, 375] width 981 height 653
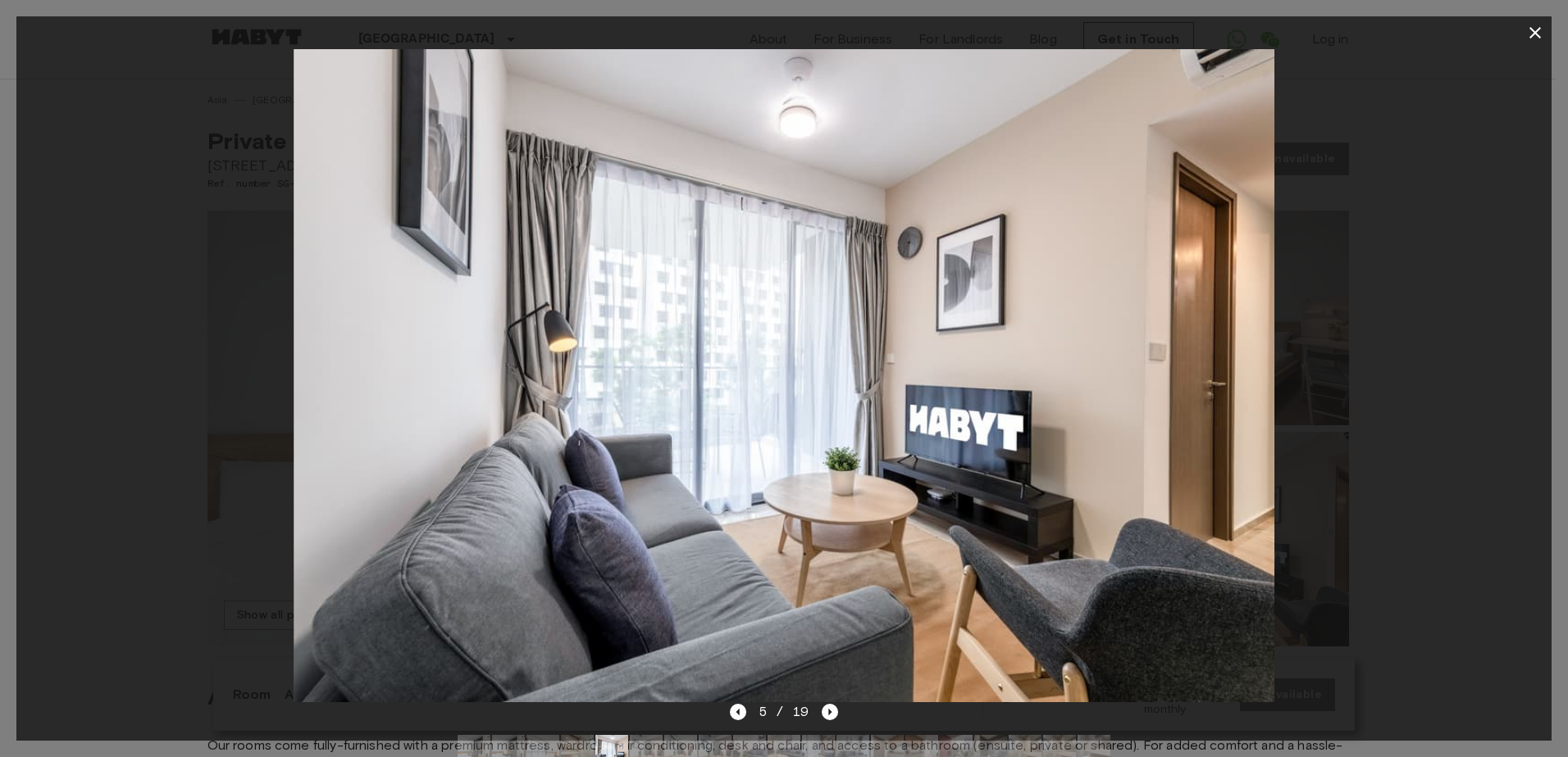
drag, startPoint x: 932, startPoint y: 312, endPoint x: 822, endPoint y: 312, distance: 110.0
click at [835, 312] on img at bounding box center [784, 375] width 981 height 653
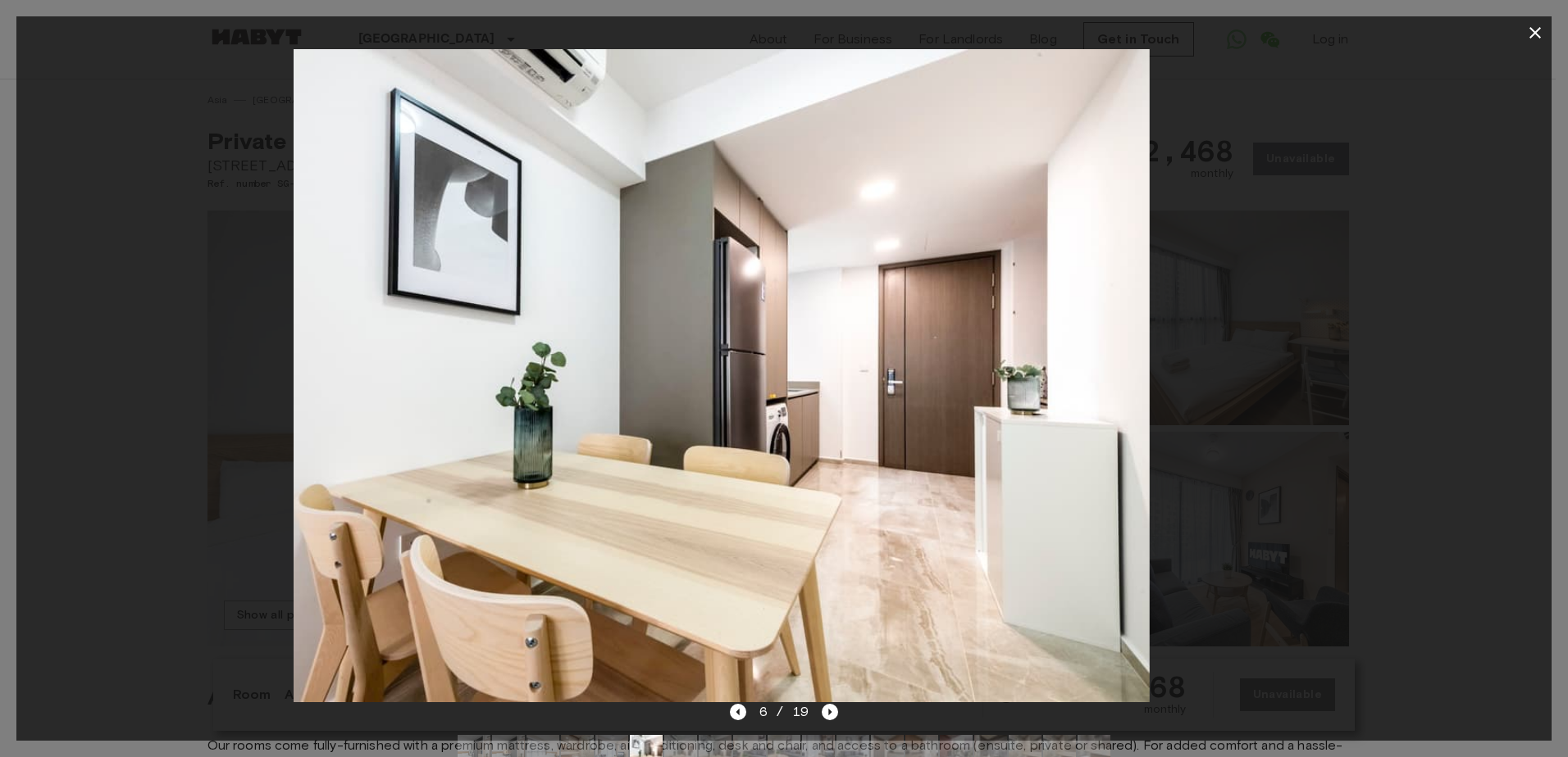
drag, startPoint x: 1034, startPoint y: 275, endPoint x: 981, endPoint y: 275, distance: 53.0
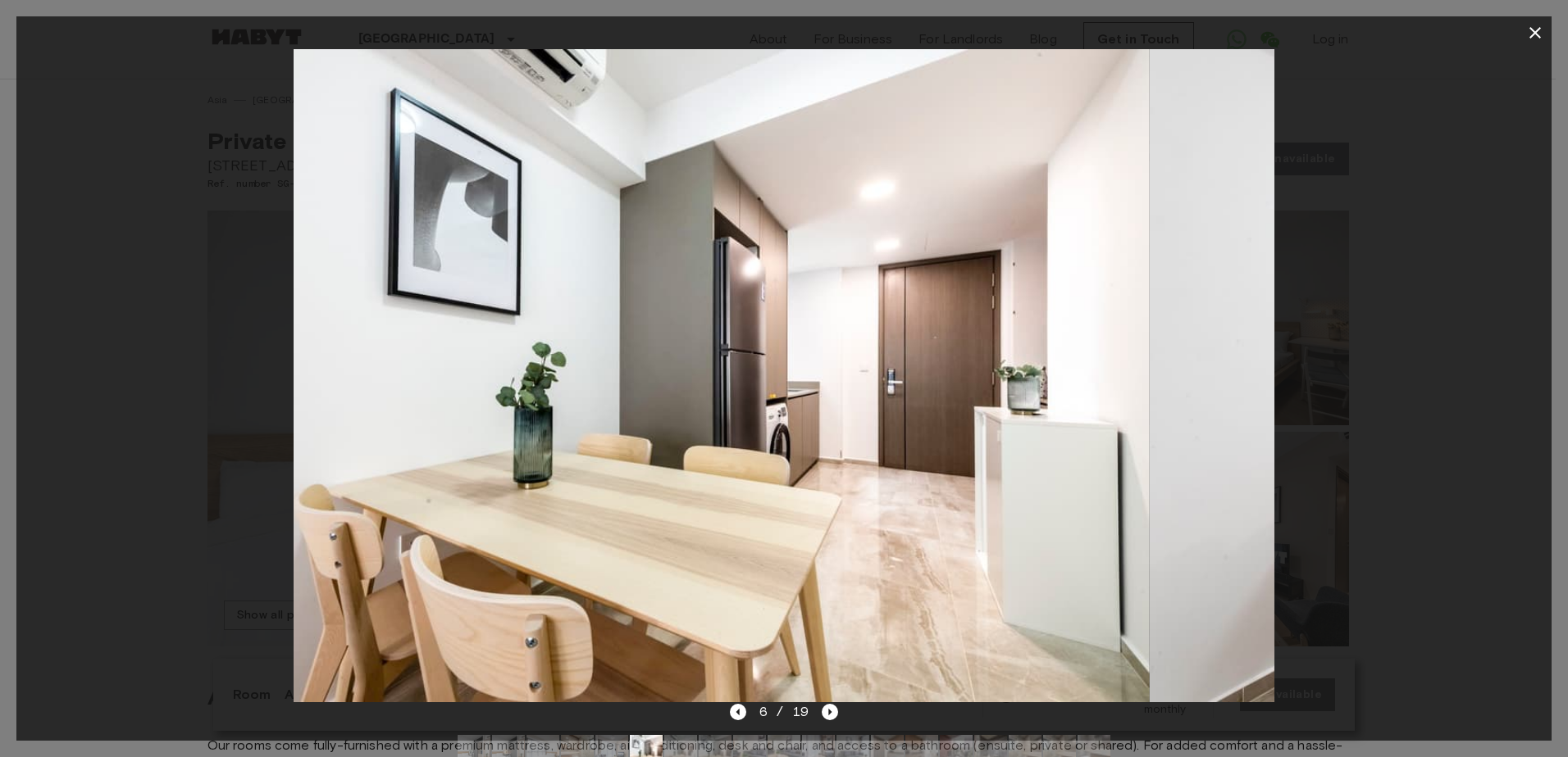
click at [981, 275] on img at bounding box center [659, 375] width 981 height 653
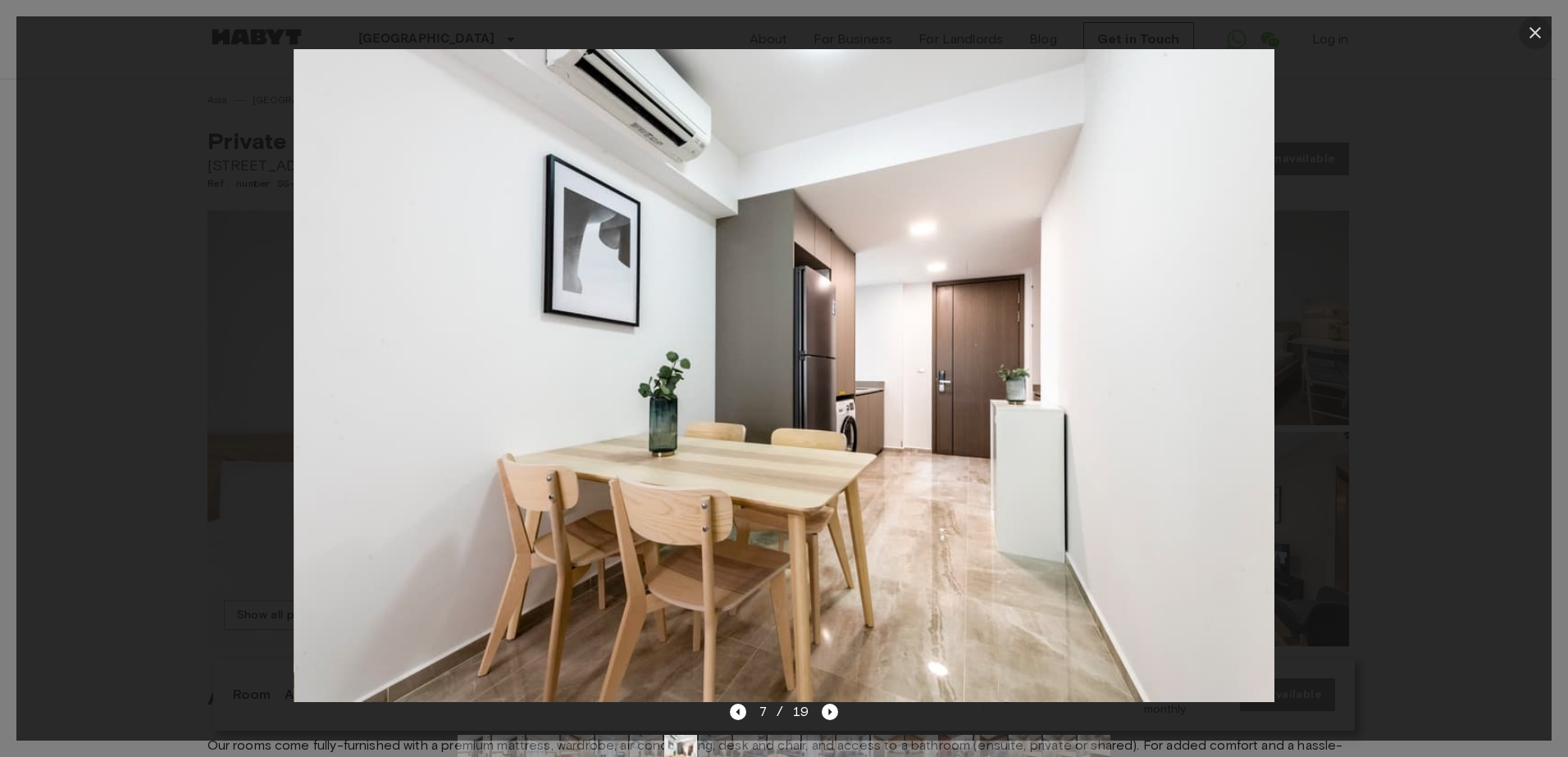
click at [1536, 32] on icon "button" at bounding box center [1534, 33] width 11 height 11
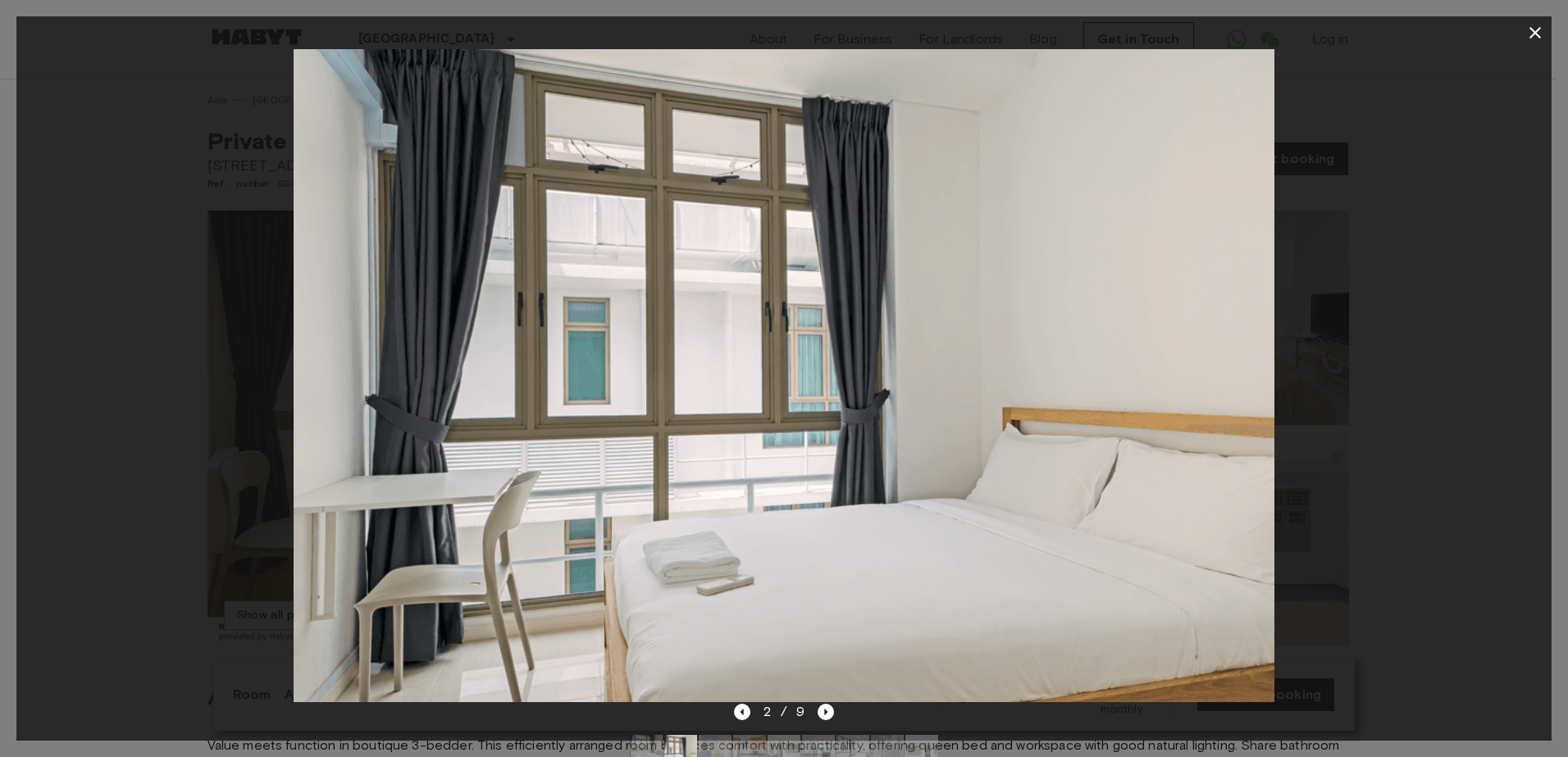
click at [99, 102] on div at bounding box center [784, 375] width 1535 height 653
click at [90, 101] on div at bounding box center [784, 375] width 1535 height 653
click at [28, 345] on div at bounding box center [784, 375] width 1535 height 653
click at [114, 29] on div at bounding box center [784, 33] width 1535 height 33
